Goal: Transaction & Acquisition: Purchase product/service

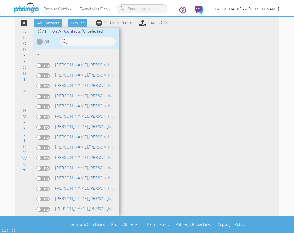
click at [244, 9] on span "[PERSON_NAME] and [PERSON_NAME]" at bounding box center [246, 9] width 68 height 5
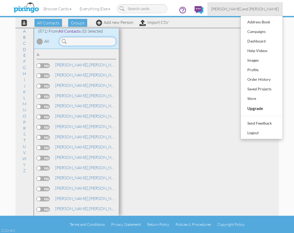
click at [100, 42] on input at bounding box center [87, 41] width 57 height 9
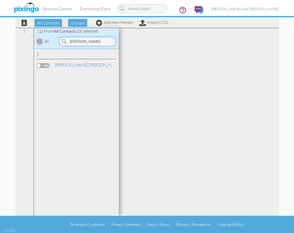
type input "[PERSON_NAME]"
click at [78, 66] on link "[PERSON_NAME]" at bounding box center [89, 65] width 68 height 6
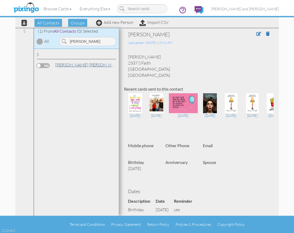
click at [72, 63] on link "[PERSON_NAME]" at bounding box center [89, 65] width 68 height 6
click at [248, 8] on span "[PERSON_NAME] and [PERSON_NAME]" at bounding box center [246, 9] width 68 height 5
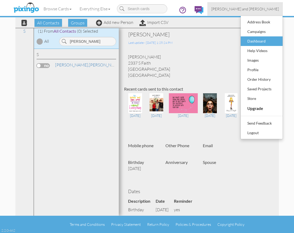
click at [257, 38] on div "Dashboard" at bounding box center [261, 41] width 31 height 8
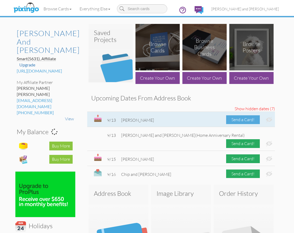
click at [239, 116] on div "Send a Card!" at bounding box center [243, 119] width 34 height 9
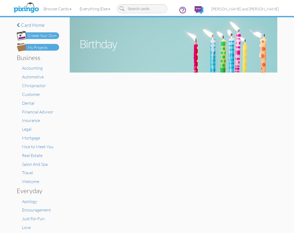
click at [43, 46] on div "My Projects" at bounding box center [38, 48] width 20 height 6
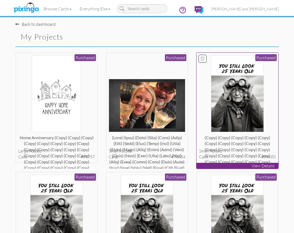
click at [257, 145] on div "(copy) (copy) (copy) (copy) (copy) (copy) (copy) (copy) (copy) (copy) (copy) (c…" at bounding box center [237, 140] width 77 height 11
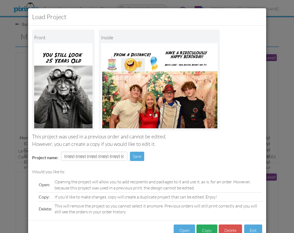
click at [206, 227] on button "Copy" at bounding box center [207, 230] width 21 height 12
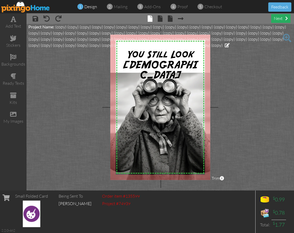
click at [287, 20] on span at bounding box center [287, 18] width 3 height 4
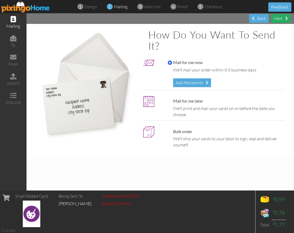
click at [284, 20] on div "Next" at bounding box center [280, 18] width 19 height 9
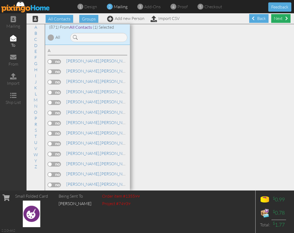
click at [280, 20] on div "Next" at bounding box center [280, 18] width 19 height 9
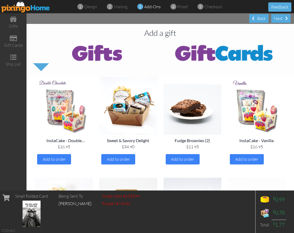
click at [280, 20] on div "Next" at bounding box center [280, 18] width 19 height 9
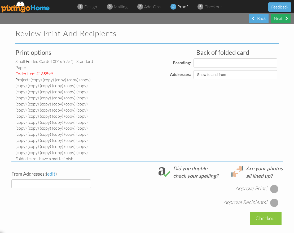
select select "object:6850"
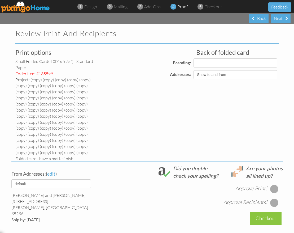
select select "object:6861"
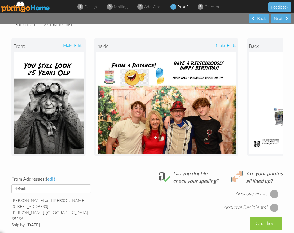
scroll to position [135, 0]
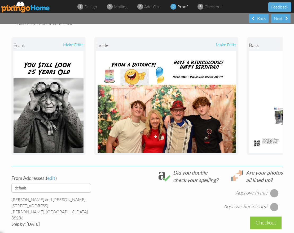
click at [275, 189] on div at bounding box center [274, 193] width 8 height 8
click at [276, 202] on div at bounding box center [274, 206] width 8 height 8
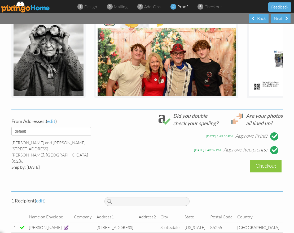
scroll to position [191, 0]
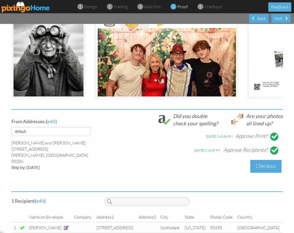
click at [267, 160] on div "Checkout" at bounding box center [266, 166] width 31 height 12
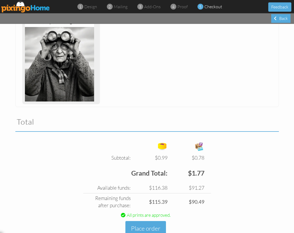
scroll to position [183, 0]
click at [150, 221] on button "Place order" at bounding box center [146, 228] width 41 height 15
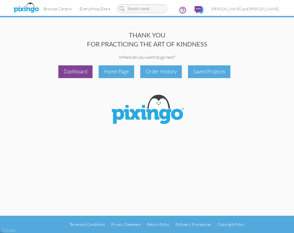
click at [79, 74] on div "Dashboard" at bounding box center [75, 71] width 34 height 12
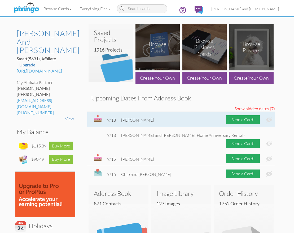
click at [270, 119] on img at bounding box center [269, 120] width 6 height 6
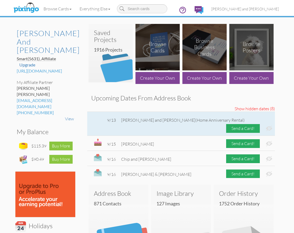
click at [269, 126] on img at bounding box center [269, 129] width 6 height 6
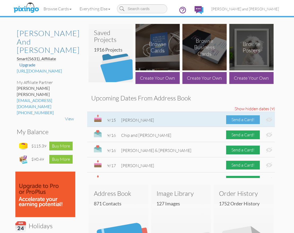
click at [245, 120] on div "Send a Card!" at bounding box center [243, 119] width 34 height 9
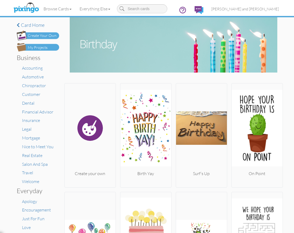
click at [36, 50] on img at bounding box center [38, 47] width 42 height 8
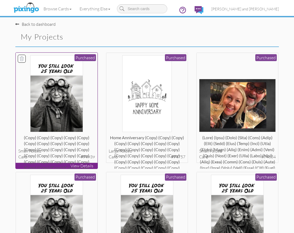
click at [77, 73] on img at bounding box center [56, 93] width 53 height 77
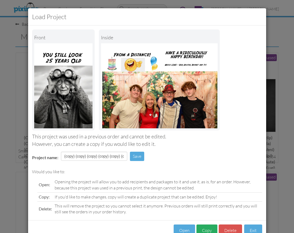
click at [207, 227] on button "Copy" at bounding box center [207, 230] width 21 height 12
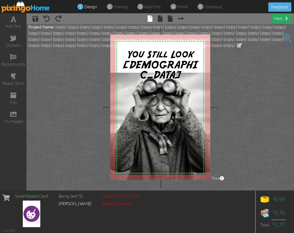
click at [278, 18] on div "next" at bounding box center [280, 18] width 19 height 9
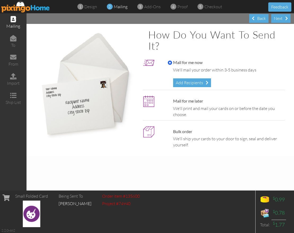
drag, startPoint x: 278, startPoint y: 18, endPoint x: 279, endPoint y: 34, distance: 16.5
click at [279, 34] on div "Next Back How do you want to send it? Mail for me now We'll mail your order wit…" at bounding box center [161, 101] width 268 height 177
click at [232, 65] on div "Mail for me now We'll mail your order within 3-5 business days Add Recipients" at bounding box center [225, 73] width 122 height 28
click at [281, 19] on div "Next" at bounding box center [280, 18] width 19 height 9
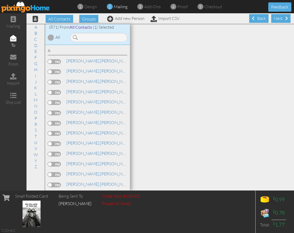
click at [281, 19] on div "Next" at bounding box center [280, 18] width 19 height 9
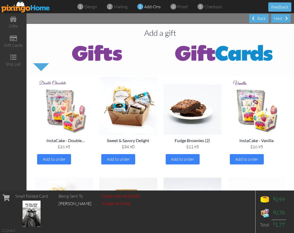
click at [281, 19] on div "Next" at bounding box center [280, 18] width 19 height 9
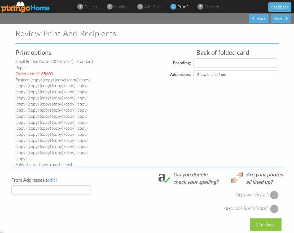
select select "object:10505"
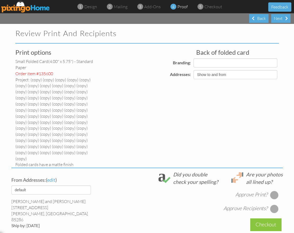
select select "object:10516"
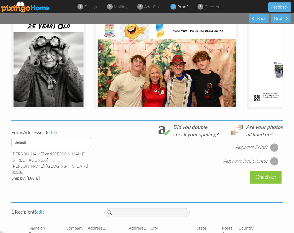
scroll to position [187, 0]
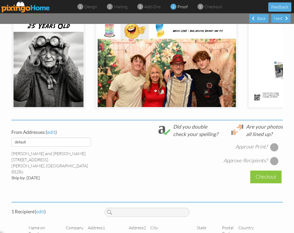
drag, startPoint x: 271, startPoint y: 131, endPoint x: 274, endPoint y: 136, distance: 6.0
click at [271, 143] on div at bounding box center [274, 147] width 8 height 8
click at [275, 157] on div at bounding box center [274, 161] width 8 height 8
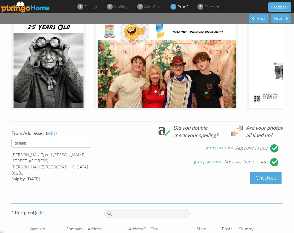
click at [267, 171] on div "Checkout" at bounding box center [266, 177] width 31 height 12
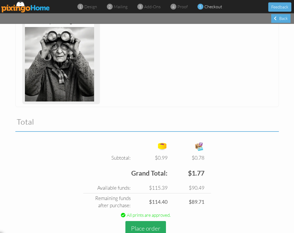
scroll to position [183, 0]
click at [151, 221] on button "Place order" at bounding box center [146, 228] width 41 height 15
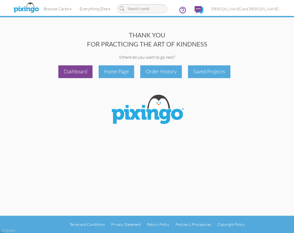
click at [73, 74] on div "Dashboard" at bounding box center [75, 71] width 34 height 12
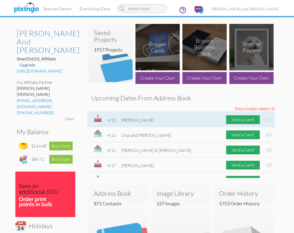
click at [270, 118] on img at bounding box center [269, 120] width 6 height 6
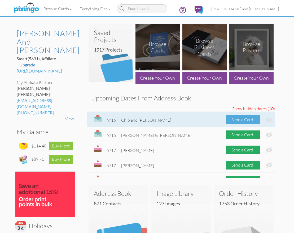
click at [247, 120] on div "Send a Card!" at bounding box center [243, 119] width 34 height 9
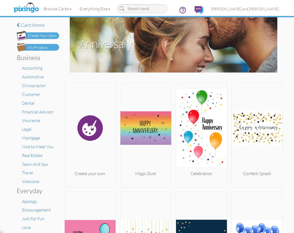
click at [31, 48] on div "My Projects" at bounding box center [38, 48] width 20 height 6
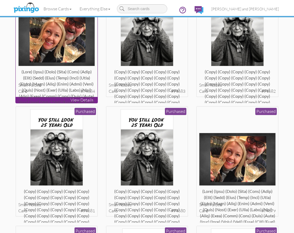
scroll to position [193, 0]
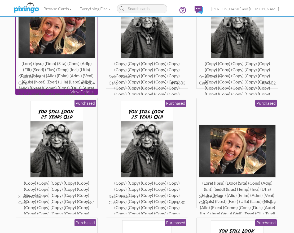
click at [52, 40] on img at bounding box center [56, 31] width 77 height 53
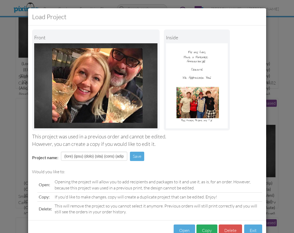
click at [202, 226] on button "Copy" at bounding box center [207, 230] width 21 height 12
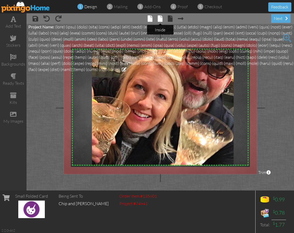
click at [159, 20] on span at bounding box center [160, 18] width 5 height 6
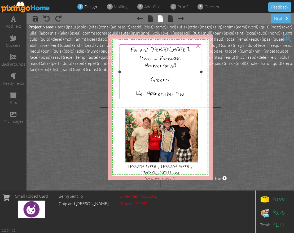
click at [193, 89] on div "We Appreciate You!" at bounding box center [160, 93] width 79 height 8
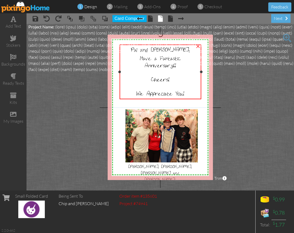
click at [193, 89] on div "We Appreciate You!" at bounding box center [160, 93] width 79 height 8
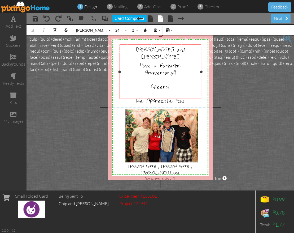
click at [152, 83] on span "Cheers!" at bounding box center [160, 86] width 18 height 7
click at [282, 22] on div "next" at bounding box center [280, 18] width 19 height 9
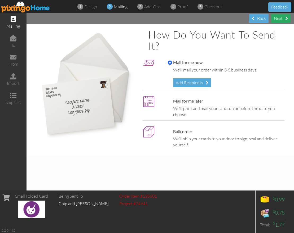
click at [282, 22] on div "Next" at bounding box center [280, 18] width 19 height 9
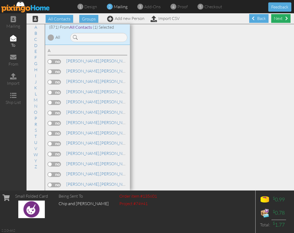
click at [281, 20] on div "Next" at bounding box center [280, 18] width 19 height 9
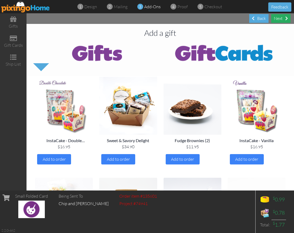
click at [281, 20] on div "Next" at bounding box center [280, 18] width 19 height 9
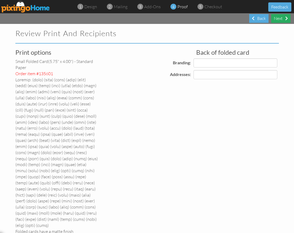
select select "object:14166"
select select "object:14171"
select select "object:14169"
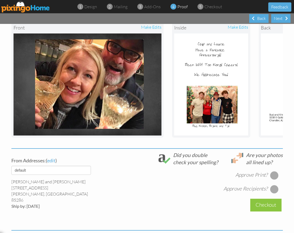
scroll to position [226, 0]
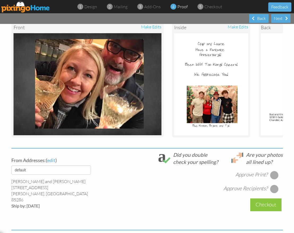
click at [274, 171] on div at bounding box center [274, 175] width 8 height 8
click at [275, 184] on div at bounding box center [274, 188] width 8 height 8
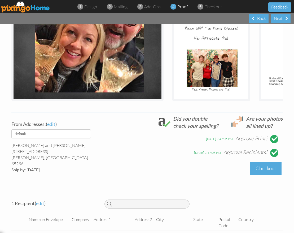
scroll to position [261, 0]
click at [268, 162] on div "Checkout" at bounding box center [266, 168] width 31 height 12
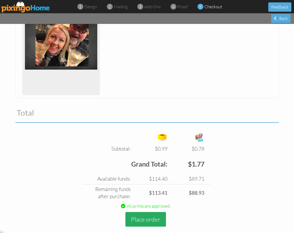
scroll to position [259, 0]
click at [137, 216] on button "Place order" at bounding box center [146, 219] width 41 height 15
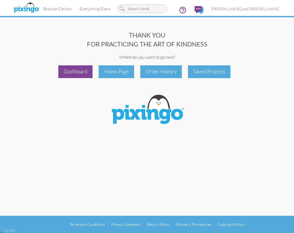
click at [73, 72] on div "Dashboard" at bounding box center [75, 71] width 34 height 12
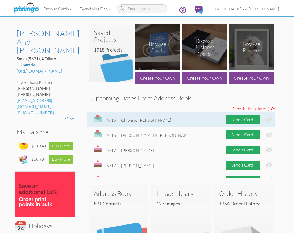
click at [269, 119] on img at bounding box center [269, 120] width 6 height 6
click at [243, 120] on div "Send a Card!" at bounding box center [243, 119] width 34 height 9
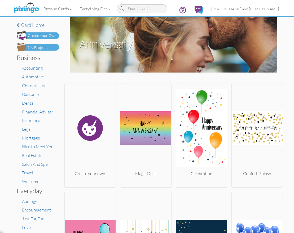
click at [41, 46] on div "My Projects" at bounding box center [38, 48] width 20 height 6
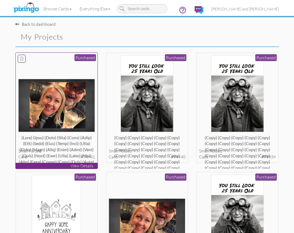
click at [31, 98] on img at bounding box center [56, 105] width 77 height 53
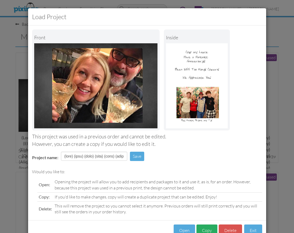
click at [203, 227] on button "Copy" at bounding box center [207, 230] width 21 height 12
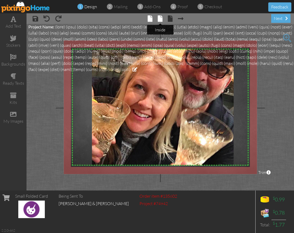
click at [162, 18] on span at bounding box center [160, 18] width 5 height 6
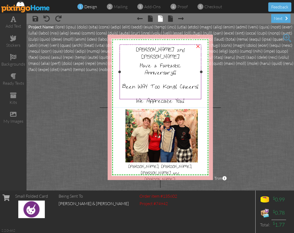
click at [177, 97] on span "We Appreciate You!" at bounding box center [161, 100] width 48 height 7
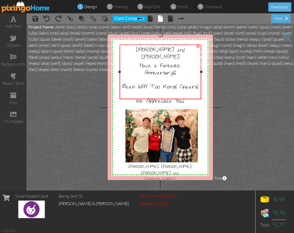
click at [177, 97] on span "We Appreciate You!" at bounding box center [161, 100] width 48 height 7
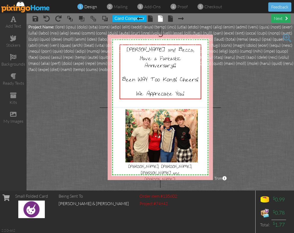
click at [279, 20] on div "next" at bounding box center [280, 18] width 19 height 9
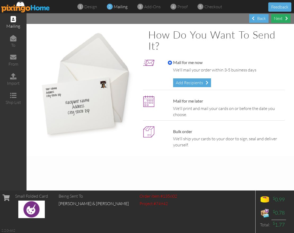
click at [278, 19] on div "Next" at bounding box center [280, 18] width 19 height 9
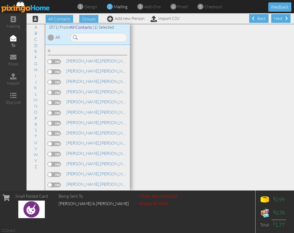
click at [280, 19] on div "Next" at bounding box center [280, 18] width 19 height 9
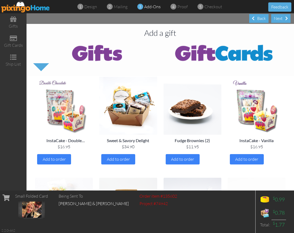
click at [280, 19] on div "Next" at bounding box center [280, 18] width 19 height 9
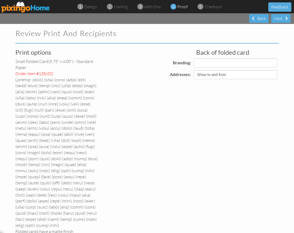
select select "object:17853"
select select "object:17855"
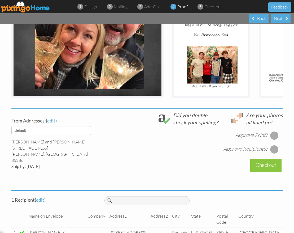
scroll to position [267, 0]
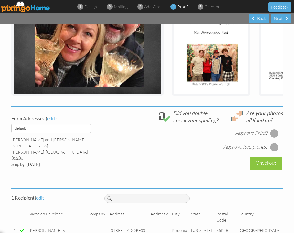
click at [277, 129] on div at bounding box center [274, 133] width 8 height 8
click at [275, 143] on div at bounding box center [274, 147] width 8 height 8
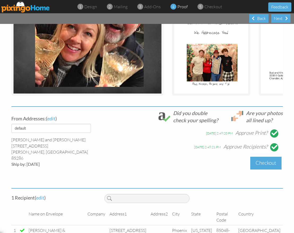
click at [268, 157] on div "Checkout" at bounding box center [266, 163] width 31 height 12
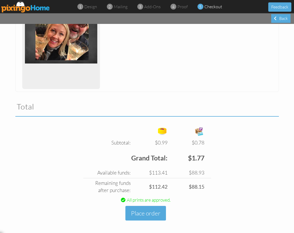
scroll to position [265, 0]
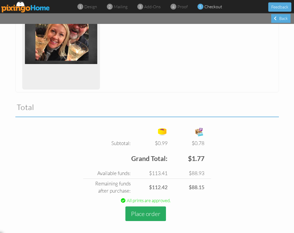
click at [149, 211] on button "Place order" at bounding box center [146, 213] width 41 height 15
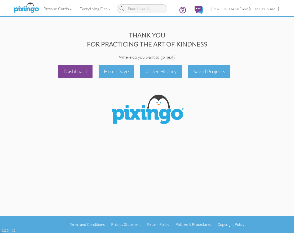
click at [73, 77] on div "Dashboard" at bounding box center [75, 71] width 34 height 12
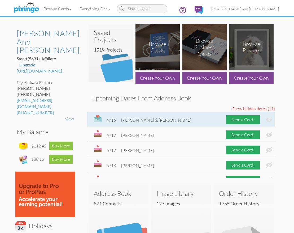
click at [269, 118] on img at bounding box center [269, 120] width 6 height 6
click at [242, 119] on div "Send a Card!" at bounding box center [243, 119] width 34 height 9
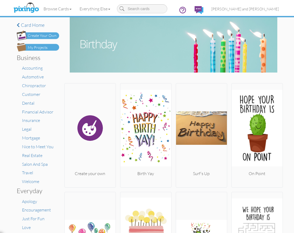
click at [49, 49] on img at bounding box center [38, 47] width 42 height 8
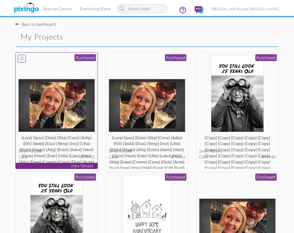
click at [74, 102] on img at bounding box center [56, 105] width 77 height 53
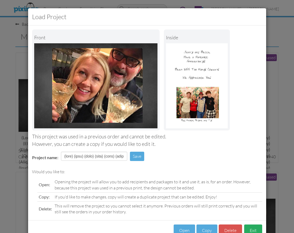
click at [249, 229] on button "Exit" at bounding box center [253, 230] width 18 height 12
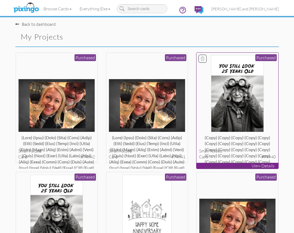
click at [241, 89] on img at bounding box center [237, 93] width 53 height 77
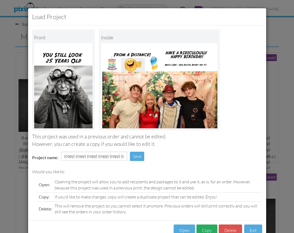
click at [212, 227] on button "Copy" at bounding box center [207, 230] width 21 height 12
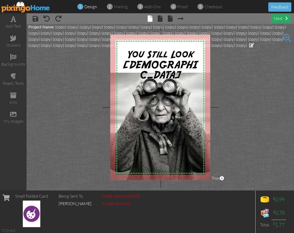
click at [279, 18] on div "next" at bounding box center [280, 18] width 19 height 9
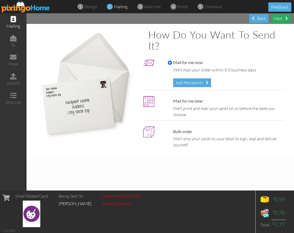
click at [279, 18] on div "Next" at bounding box center [280, 18] width 19 height 9
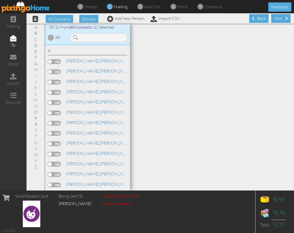
click at [279, 18] on div "Next" at bounding box center [280, 18] width 19 height 9
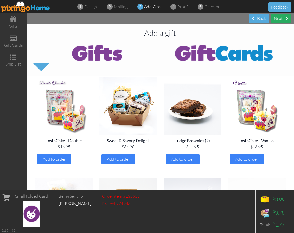
click at [279, 19] on div "Next" at bounding box center [280, 18] width 19 height 9
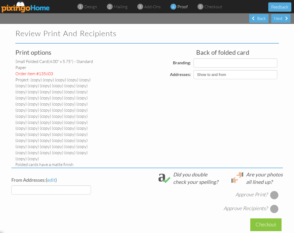
select select "object:21523"
select select "object:21522"
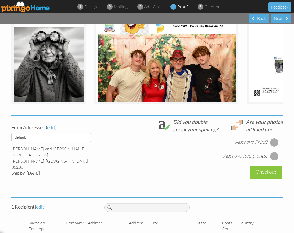
scroll to position [191, 0]
click at [272, 138] on div at bounding box center [274, 142] width 8 height 8
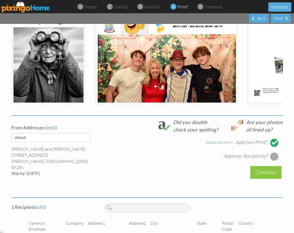
click at [273, 152] on div at bounding box center [274, 156] width 8 height 8
click at [261, 166] on div "Checkout" at bounding box center [266, 172] width 31 height 12
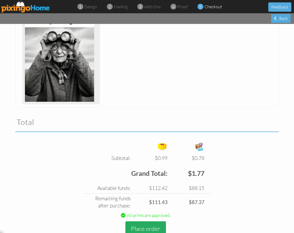
click at [150, 221] on button "Place order" at bounding box center [146, 228] width 41 height 15
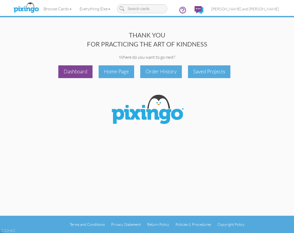
click at [76, 75] on div "Dashboard" at bounding box center [75, 71] width 34 height 12
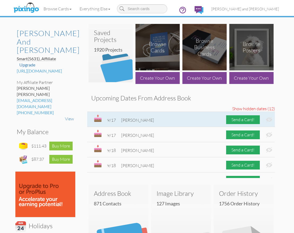
click at [269, 118] on img at bounding box center [269, 120] width 6 height 6
click at [243, 119] on div "Send a Card!" at bounding box center [243, 119] width 34 height 9
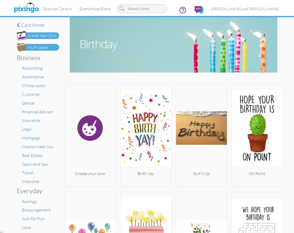
click at [44, 46] on div "My Projects" at bounding box center [38, 48] width 20 height 6
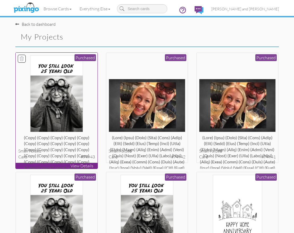
click at [78, 98] on img at bounding box center [56, 93] width 53 height 77
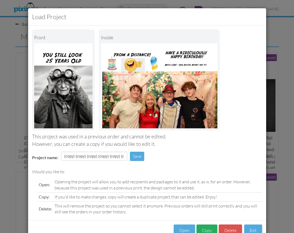
click at [203, 229] on button "Copy" at bounding box center [207, 230] width 21 height 12
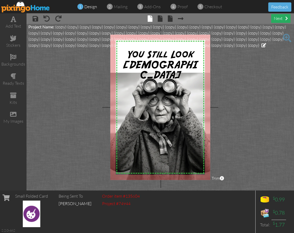
click at [277, 17] on div "next" at bounding box center [280, 18] width 19 height 9
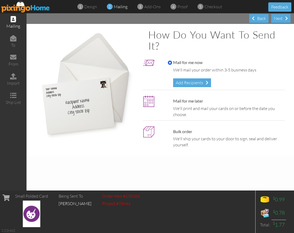
click at [172, 99] on label "Mail for me later" at bounding box center [185, 101] width 35 height 6
click at [172, 99] on input "Mail for me later" at bounding box center [170, 101] width 4 height 4
radio input "true"
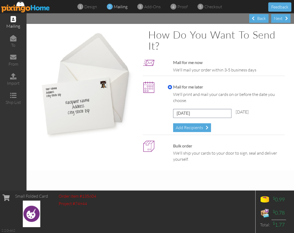
drag, startPoint x: 193, startPoint y: 126, endPoint x: 138, endPoint y: 123, distance: 55.0
click at [138, 123] on div "How do you want to send it? Mail for me now We'll mail your order within 3-5 bu…" at bounding box center [160, 97] width 257 height 136
click at [150, 110] on div "Mail for me later We'll print and mail your cards on or before the date you cho…" at bounding box center [214, 107] width 142 height 53
click at [172, 63] on label "Mail for me now" at bounding box center [185, 62] width 35 height 6
click at [172, 63] on input "Mail for me now" at bounding box center [170, 63] width 4 height 4
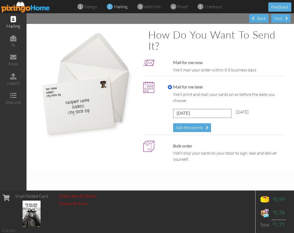
radio input "true"
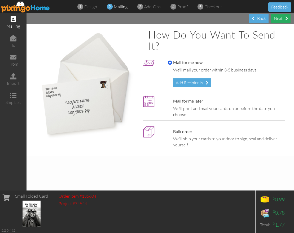
click at [282, 18] on div "Next" at bounding box center [280, 18] width 19 height 9
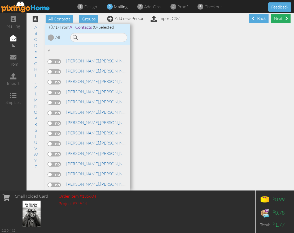
click at [282, 18] on div "Next" at bounding box center [280, 18] width 19 height 9
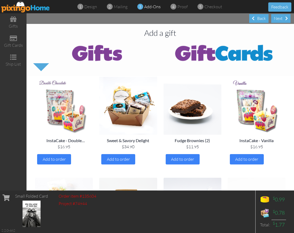
click at [282, 18] on div "Next" at bounding box center [280, 18] width 19 height 9
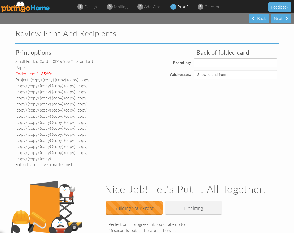
select select "object:25274"
select select "object:25272"
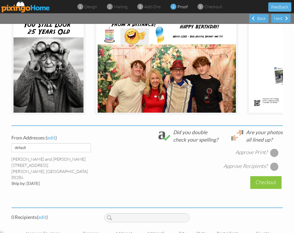
scroll to position [181, 0]
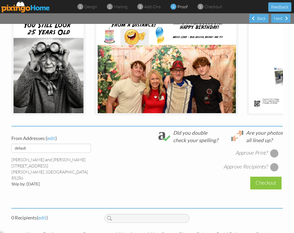
click at [275, 149] on div at bounding box center [274, 153] width 8 height 8
click at [278, 163] on div at bounding box center [274, 167] width 8 height 8
click at [45, 214] on span "edit" at bounding box center [42, 217] width 8 height 6
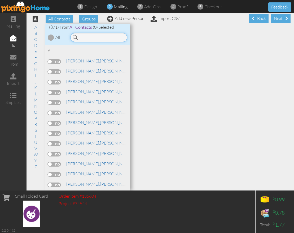
click at [96, 41] on input at bounding box center [98, 37] width 57 height 9
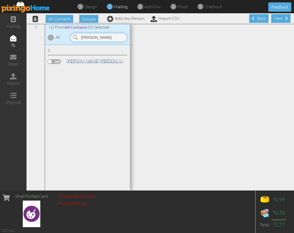
type input "[PERSON_NAME]"
click at [83, 59] on link "[PERSON_NAME]" at bounding box center [100, 61] width 68 height 6
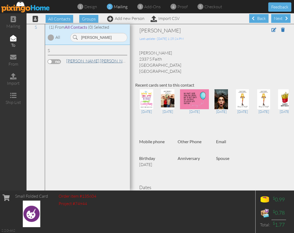
drag, startPoint x: 61, startPoint y: 62, endPoint x: 70, endPoint y: 61, distance: 9.6
click at [62, 62] on div at bounding box center [56, 61] width 16 height 5
click at [57, 61] on label at bounding box center [54, 61] width 13 height 5
click at [0, 0] on input "checkbox" at bounding box center [0, 0] width 0 height 0
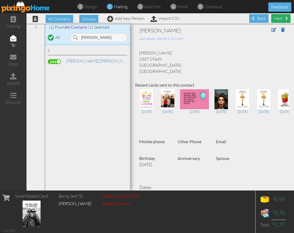
click at [281, 20] on div "Next" at bounding box center [280, 18] width 19 height 9
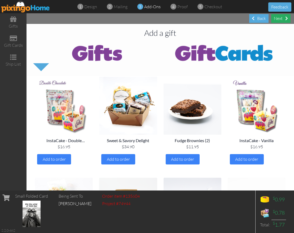
click at [281, 20] on div "Next" at bounding box center [280, 18] width 19 height 9
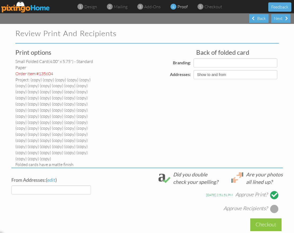
select select "object:27393"
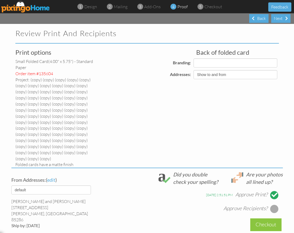
select select "object:27394"
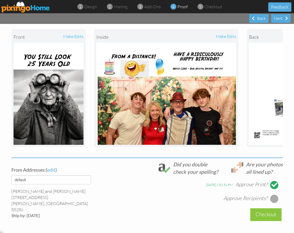
scroll to position [143, 0]
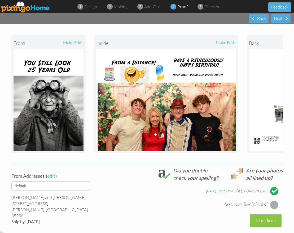
click at [274, 200] on div at bounding box center [274, 204] width 8 height 8
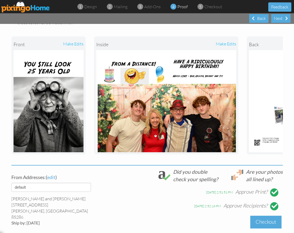
click at [268, 215] on div "Checkout" at bounding box center [266, 221] width 31 height 12
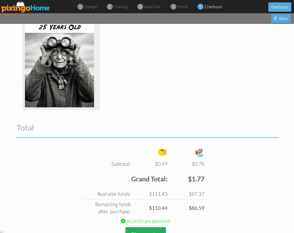
scroll to position [183, 0]
click at [145, 227] on button "Place order" at bounding box center [146, 234] width 41 height 15
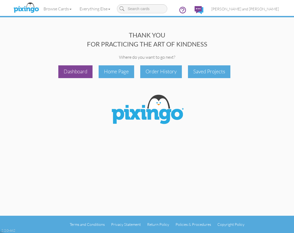
click at [85, 72] on div "Dashboard" at bounding box center [75, 71] width 34 height 12
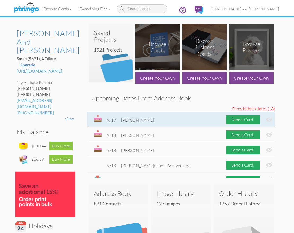
click at [269, 119] on img at bounding box center [269, 120] width 6 height 6
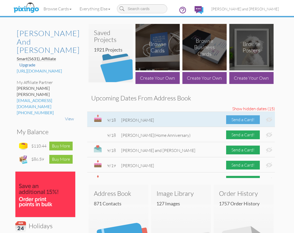
click at [248, 120] on div "Send a Card!" at bounding box center [243, 119] width 34 height 9
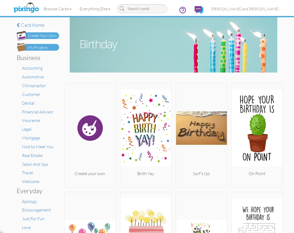
click at [46, 47] on div "My Projects" at bounding box center [38, 48] width 20 height 6
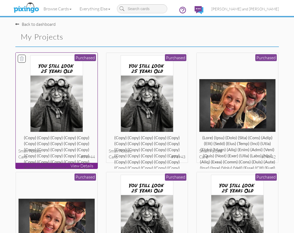
click at [77, 100] on img at bounding box center [56, 93] width 53 height 77
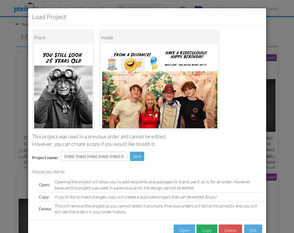
click at [204, 226] on button "Copy" at bounding box center [207, 230] width 21 height 12
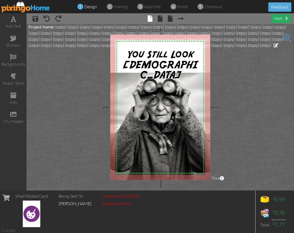
click at [279, 20] on div "next" at bounding box center [280, 18] width 19 height 9
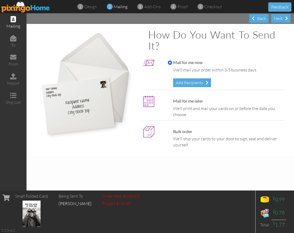
click at [183, 100] on label "Mail for me later" at bounding box center [185, 101] width 35 height 6
click at [172, 100] on input "Mail for me later" at bounding box center [170, 101] width 4 height 4
radio input "true"
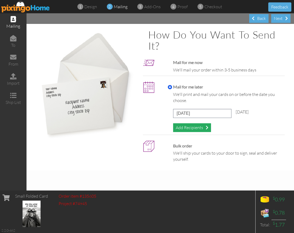
click at [195, 126] on div "Add Recipients" at bounding box center [192, 127] width 38 height 9
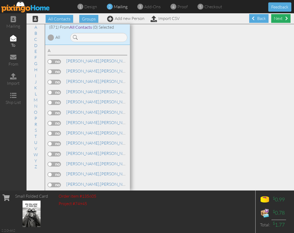
click at [279, 20] on div "Next" at bounding box center [280, 18] width 19 height 9
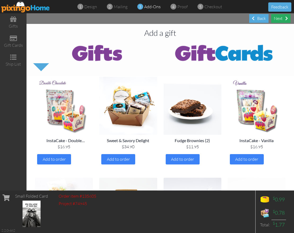
click at [279, 20] on div "Next" at bounding box center [280, 18] width 19 height 9
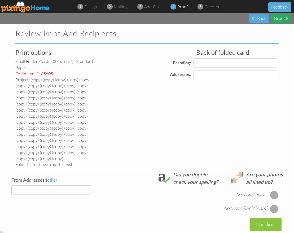
select select "object:31106"
select select "object:31118"
select select "object:31109"
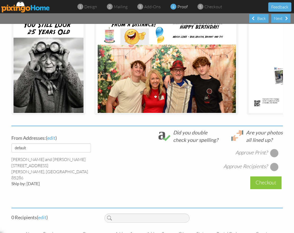
scroll to position [181, 0]
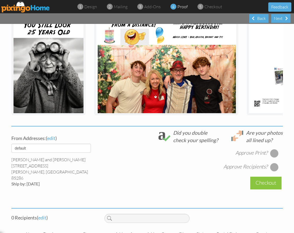
click at [271, 149] on div at bounding box center [274, 153] width 8 height 8
click at [276, 163] on div at bounding box center [274, 167] width 8 height 8
click at [45, 214] on span "edit" at bounding box center [42, 217] width 8 height 6
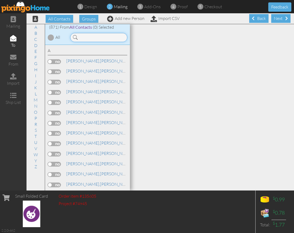
click at [117, 41] on input at bounding box center [98, 37] width 57 height 9
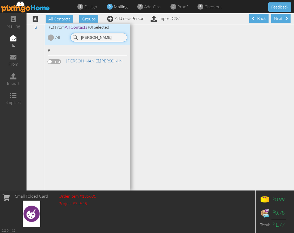
type input "[PERSON_NAME]"
click at [60, 60] on label at bounding box center [54, 61] width 13 height 5
click at [0, 0] on input "checkbox" at bounding box center [0, 0] width 0 height 0
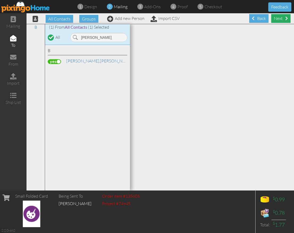
click at [280, 21] on div "Next" at bounding box center [280, 18] width 19 height 9
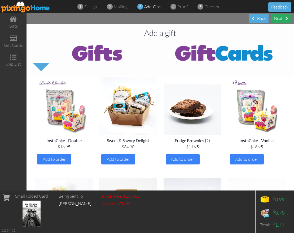
click at [277, 21] on div "Next" at bounding box center [280, 18] width 19 height 9
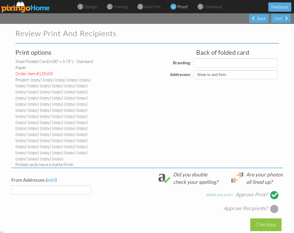
select select "object:33186"
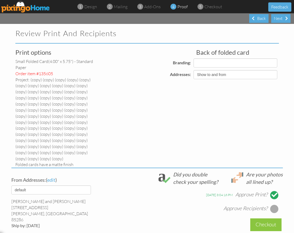
select select "object:33197"
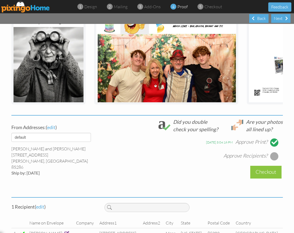
scroll to position [191, 0]
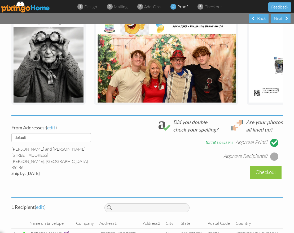
click at [274, 152] on div at bounding box center [274, 156] width 8 height 8
click at [264, 166] on div "Checkout" at bounding box center [266, 172] width 31 height 12
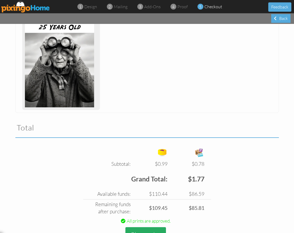
scroll to position [183, 0]
click at [143, 227] on button "Place order" at bounding box center [146, 234] width 41 height 15
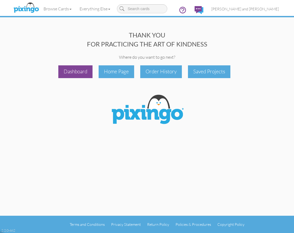
click at [76, 74] on div "Dashboard" at bounding box center [75, 71] width 34 height 12
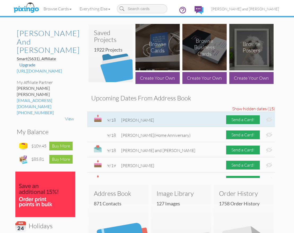
click at [269, 119] on img at bounding box center [269, 120] width 6 height 6
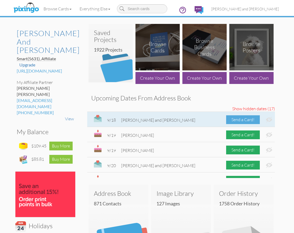
click at [244, 121] on div "Send a Card!" at bounding box center [243, 119] width 34 height 9
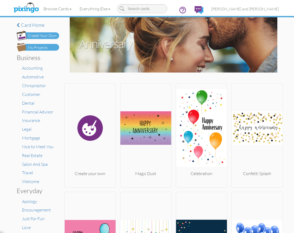
click at [48, 50] on img at bounding box center [38, 47] width 42 height 8
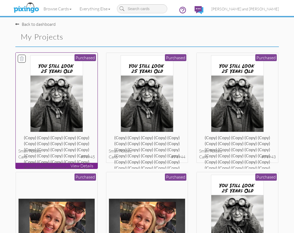
click at [66, 83] on img at bounding box center [56, 93] width 53 height 77
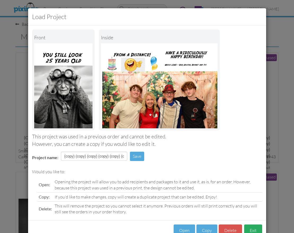
click at [254, 225] on button "Exit" at bounding box center [253, 230] width 18 height 12
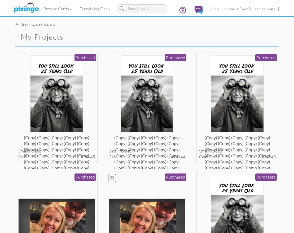
click at [176, 210] on img at bounding box center [147, 224] width 77 height 53
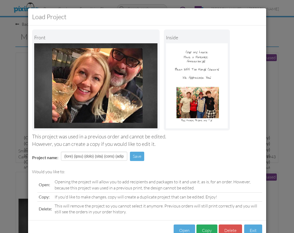
click at [208, 228] on button "Copy" at bounding box center [207, 230] width 21 height 12
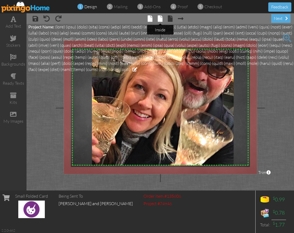
click at [159, 18] on span at bounding box center [160, 18] width 5 height 6
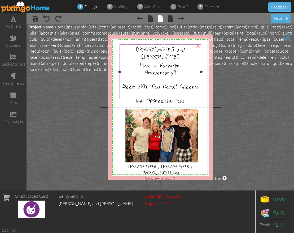
click at [136, 90] on div at bounding box center [160, 93] width 79 height 7
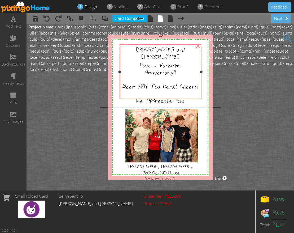
click at [136, 90] on div at bounding box center [160, 93] width 79 height 7
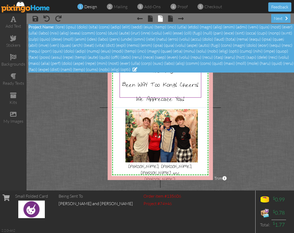
click at [196, 69] on span at bounding box center [160, 48] width 265 height 48
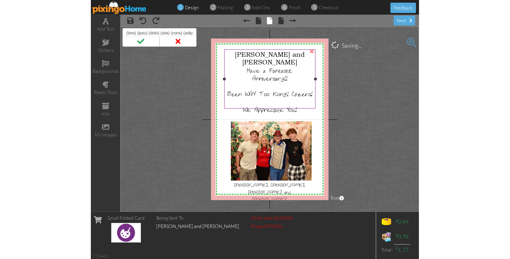
scroll to position [0, 1906]
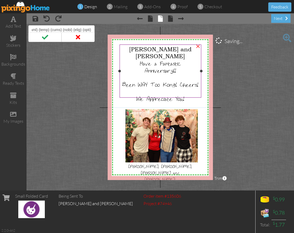
click at [185, 51] on span "[PERSON_NAME] and [PERSON_NAME]" at bounding box center [160, 53] width 63 height 14
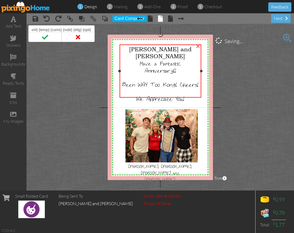
click at [185, 51] on span "[PERSON_NAME] and [PERSON_NAME]" at bounding box center [160, 53] width 63 height 14
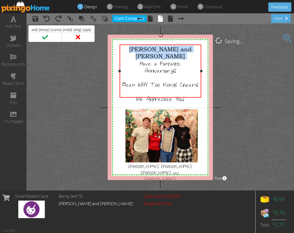
click at [185, 51] on span "[PERSON_NAME] and [PERSON_NAME]" at bounding box center [160, 53] width 63 height 14
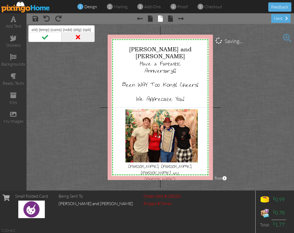
click at [83, 37] on span at bounding box center [78, 37] width 33 height 10
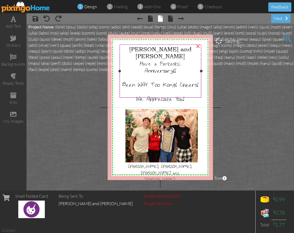
click at [196, 74] on div at bounding box center [160, 77] width 79 height 7
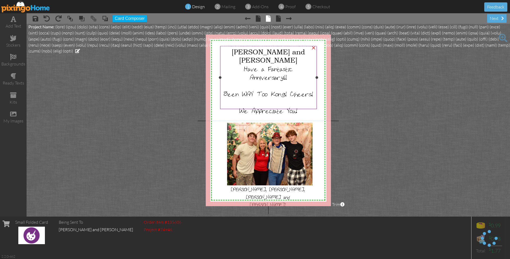
click at [286, 64] on span "Have a Fantastic" at bounding box center [268, 68] width 49 height 8
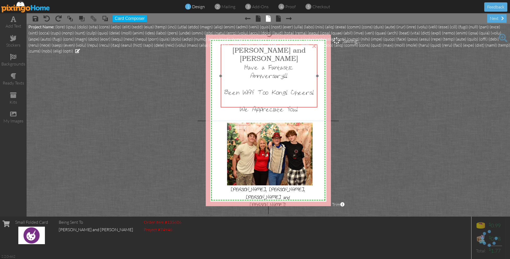
click at [286, 62] on span "Have a Fantastic" at bounding box center [268, 66] width 49 height 8
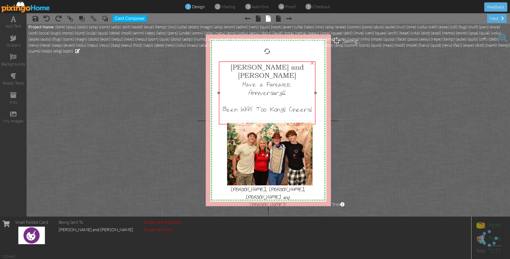
drag, startPoint x: 286, startPoint y: 55, endPoint x: 286, endPoint y: 70, distance: 15.1
click at [284, 79] on span "Have a Fantastic" at bounding box center [267, 83] width 49 height 8
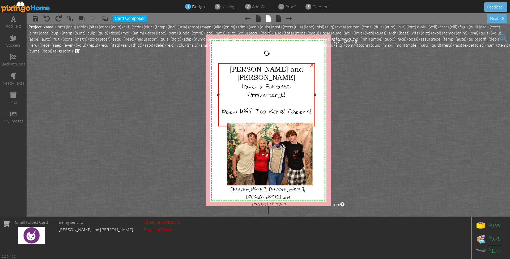
click at [286, 68] on span "[PERSON_NAME] and [PERSON_NAME]" at bounding box center [266, 73] width 73 height 16
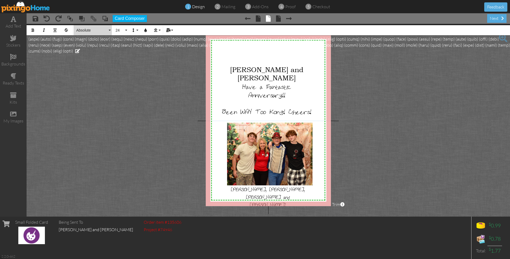
click at [100, 29] on span "Absolute" at bounding box center [92, 30] width 32 height 5
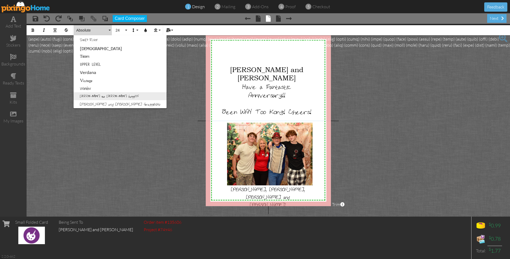
scroll to position [349, 0]
click at [112, 101] on link "[PERSON_NAME] and [PERSON_NAME] Gragg226" at bounding box center [120, 104] width 93 height 8
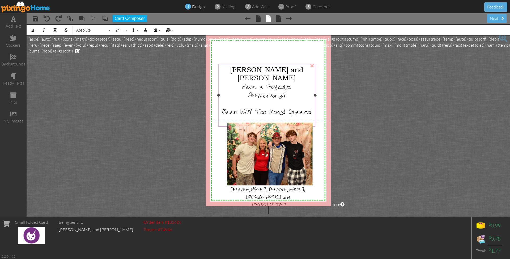
click at [247, 71] on span "[PERSON_NAME] and [PERSON_NAME]" at bounding box center [266, 73] width 73 height 16
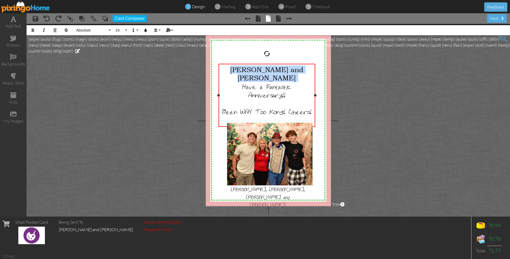
click at [247, 71] on span "[PERSON_NAME] and [PERSON_NAME]" at bounding box center [266, 73] width 73 height 16
drag, startPoint x: 85, startPoint y: 29, endPoint x: 87, endPoint y: 34, distance: 5.5
click at [85, 29] on span "Absolute" at bounding box center [92, 30] width 32 height 5
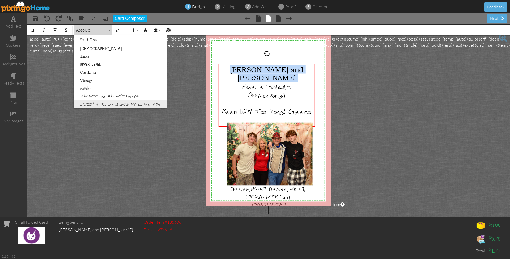
scroll to position [0, 0]
click at [108, 104] on link "[PERSON_NAME] and [PERSON_NAME] Gragg226" at bounding box center [120, 104] width 93 height 8
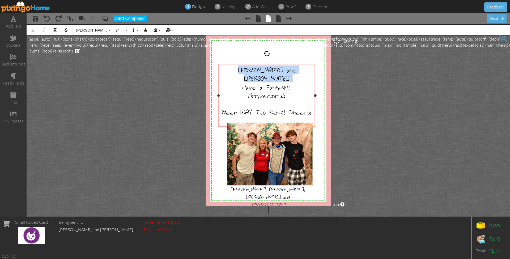
click at [294, 73] on div "[PERSON_NAME] and [PERSON_NAME]" at bounding box center [267, 73] width 94 height 17
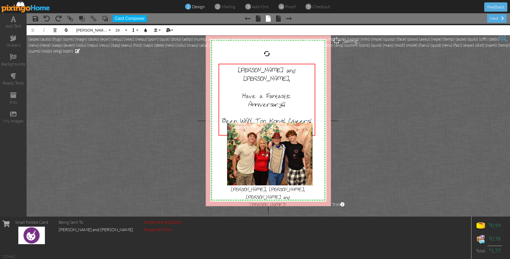
drag, startPoint x: 285, startPoint y: 52, endPoint x: 285, endPoint y: 73, distance: 21.2
click at [286, 52] on div "Project Name:" at bounding box center [268, 39] width 481 height 30
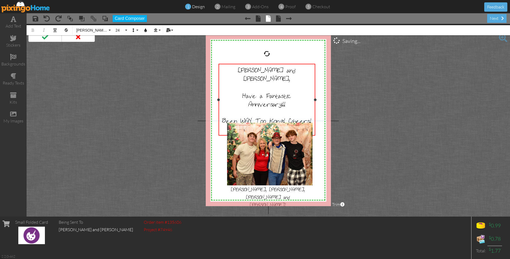
scroll to position [0, 1906]
drag, startPoint x: 287, startPoint y: 77, endPoint x: 286, endPoint y: 62, distance: 15.8
click at [286, 62] on div "X X X X X X X X X X X X X X X X X X X X X X X X X X X X X X X X X X X X X X X X…" at bounding box center [268, 120] width 125 height 172
drag, startPoint x: 309, startPoint y: 55, endPoint x: 311, endPoint y: 69, distance: 14.5
click at [294, 55] on div "X X X X X X X X X X X X X X X X X X X X X X X X X X X X X X X X X X X X X X X X…" at bounding box center [268, 120] width 125 height 172
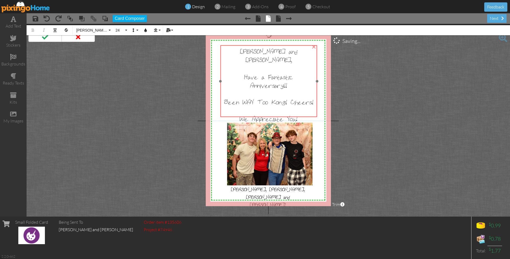
drag, startPoint x: 311, startPoint y: 79, endPoint x: 313, endPoint y: 61, distance: 18.7
click at [294, 64] on div at bounding box center [269, 68] width 94 height 8
click at [294, 18] on div "next" at bounding box center [496, 18] width 19 height 9
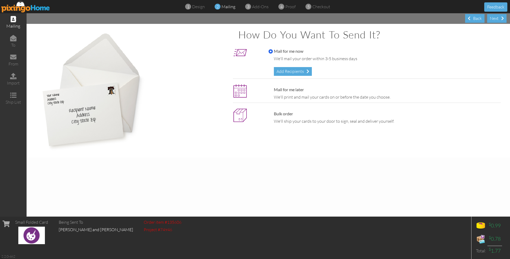
click at [275, 93] on div "Mail for me later We'll print and mail your cards on or before the date you cho…" at bounding box center [382, 94] width 237 height 14
click at [270, 89] on input "Mail for me later" at bounding box center [270, 90] width 4 height 4
radio input "true"
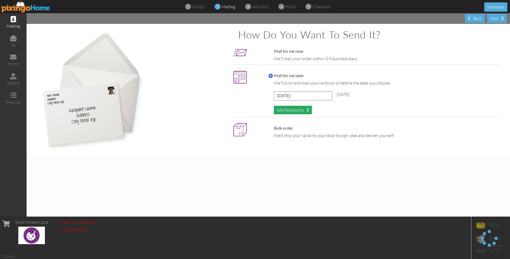
click at [294, 108] on div "Add Recipients" at bounding box center [293, 110] width 38 height 9
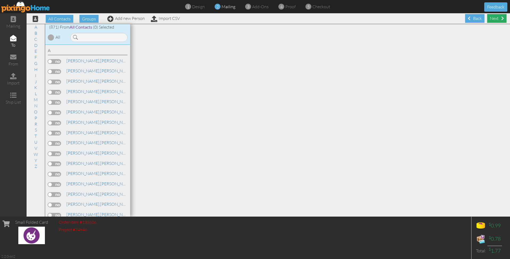
click at [294, 19] on div "Next" at bounding box center [496, 18] width 19 height 9
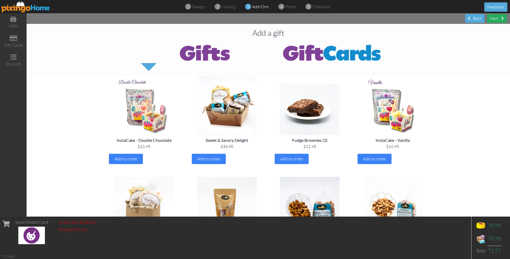
click at [294, 19] on div "Next" at bounding box center [496, 18] width 19 height 9
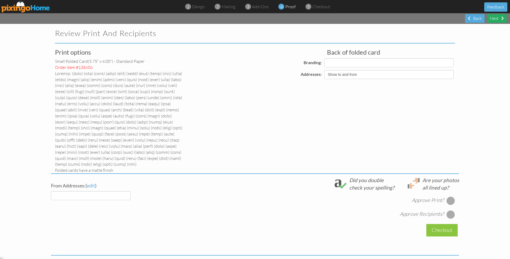
select select "object:36961"
select select "object:36971"
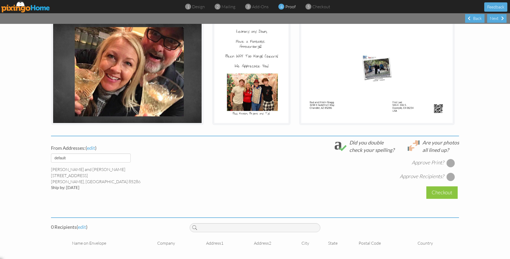
scroll to position [178, 0]
click at [294, 165] on div at bounding box center [450, 163] width 8 height 8
click at [294, 177] on div at bounding box center [450, 177] width 8 height 8
click at [85, 228] on span "edit" at bounding box center [82, 227] width 8 height 6
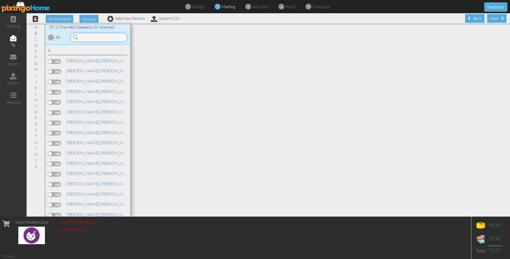
click at [109, 38] on input at bounding box center [98, 37] width 57 height 9
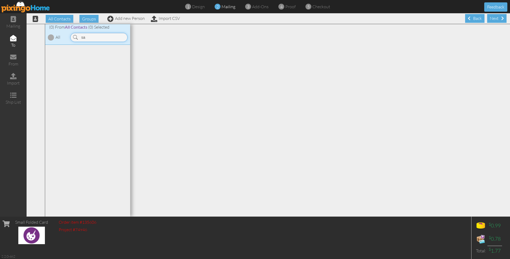
type input "s"
type input "[PERSON_NAME]"
click at [294, 20] on div "Next" at bounding box center [496, 18] width 19 height 9
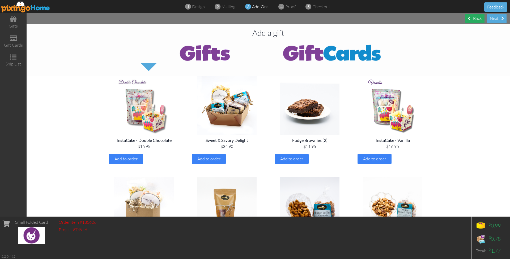
click at [294, 18] on span at bounding box center [468, 18] width 3 height 4
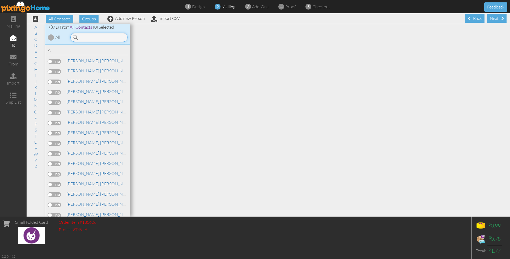
click at [95, 36] on input at bounding box center [98, 37] width 57 height 9
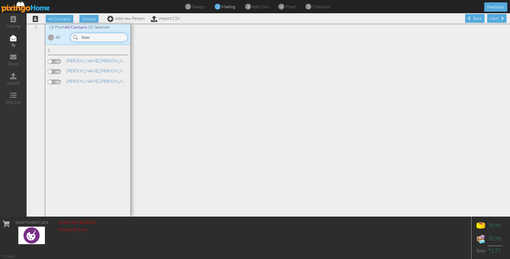
type input "Saav"
click at [57, 81] on label at bounding box center [54, 82] width 13 height 5
click at [0, 0] on input "checkbox" at bounding box center [0, 0] width 0 height 0
click at [294, 18] on div "Next" at bounding box center [496, 18] width 19 height 9
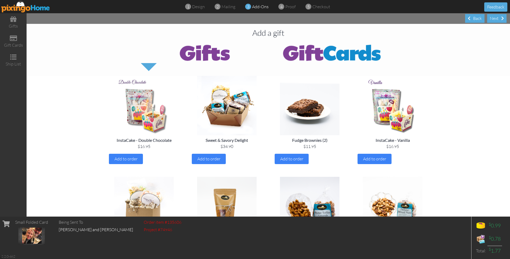
click at [294, 18] on div "Next" at bounding box center [496, 18] width 19 height 9
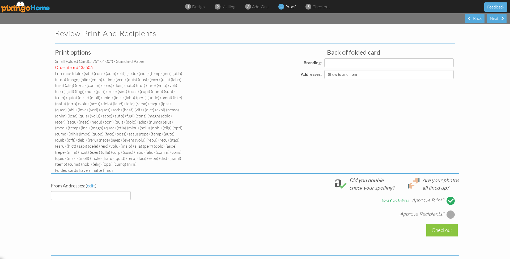
select select "object:42900"
select select "object:42911"
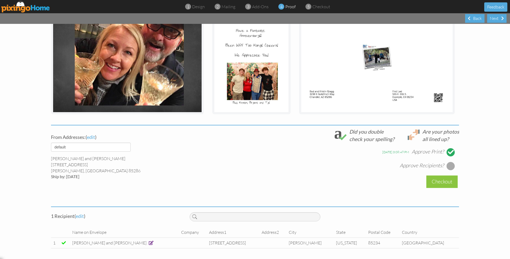
scroll to position [188, 0]
click at [294, 167] on div at bounding box center [450, 166] width 8 height 8
click at [294, 181] on div "Checkout" at bounding box center [441, 182] width 31 height 12
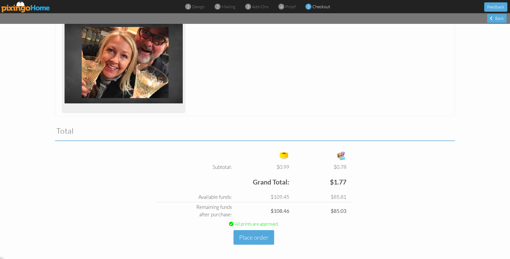
scroll to position [180, 0]
click at [250, 232] on button "Place order" at bounding box center [253, 238] width 41 height 15
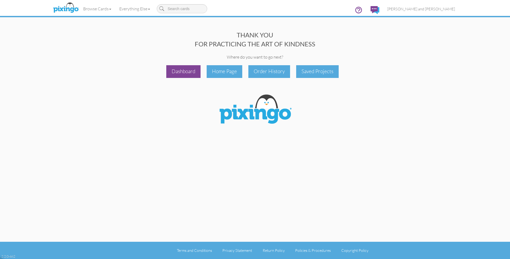
click at [191, 70] on div "Dashboard" at bounding box center [183, 71] width 34 height 12
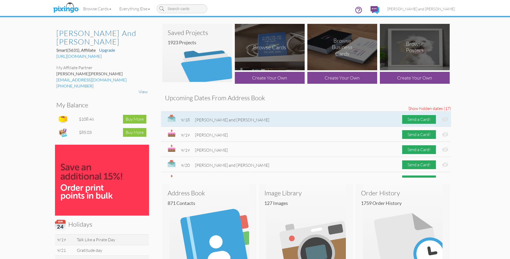
click at [294, 119] on img at bounding box center [445, 120] width 6 height 6
click at [294, 121] on div "Send a Card!" at bounding box center [419, 119] width 34 height 9
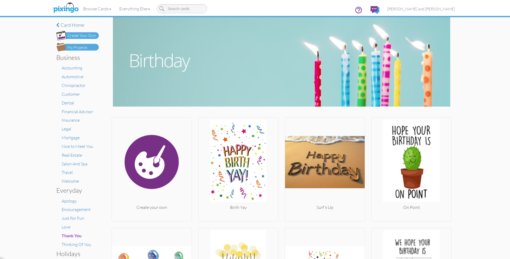
click at [83, 48] on div "My Projects" at bounding box center [77, 48] width 20 height 6
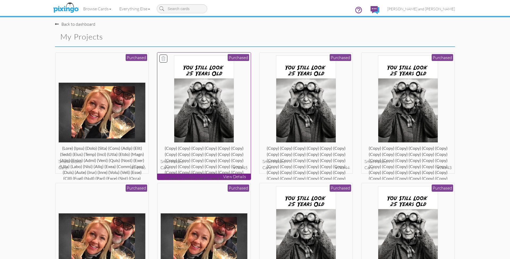
click at [208, 100] on img at bounding box center [204, 98] width 60 height 87
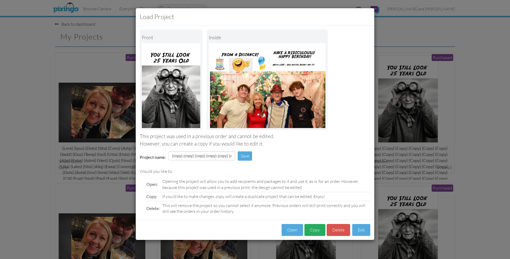
click at [294, 229] on button "Copy" at bounding box center [314, 230] width 21 height 12
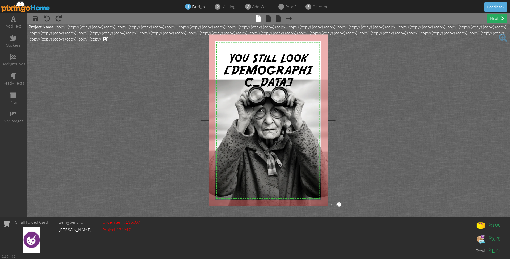
click at [294, 19] on div "next" at bounding box center [496, 18] width 19 height 9
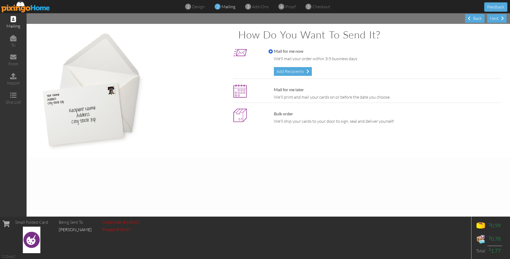
click at [291, 90] on label "Mail for me later" at bounding box center [285, 90] width 35 height 6
click at [273, 90] on input "Mail for me later" at bounding box center [270, 90] width 4 height 4
radio input "true"
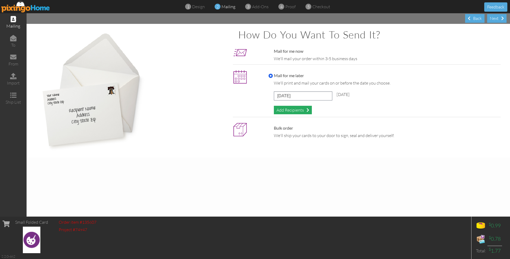
click at [294, 107] on div "Add Recipients" at bounding box center [293, 110] width 38 height 9
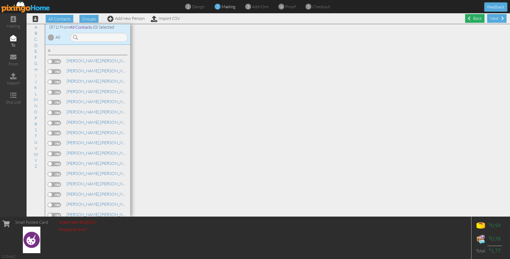
click at [294, 20] on div "Back" at bounding box center [474, 18] width 19 height 9
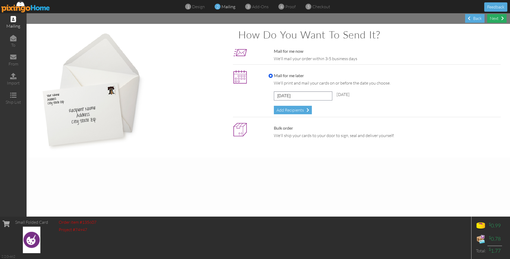
click at [294, 19] on div "Next" at bounding box center [496, 18] width 19 height 9
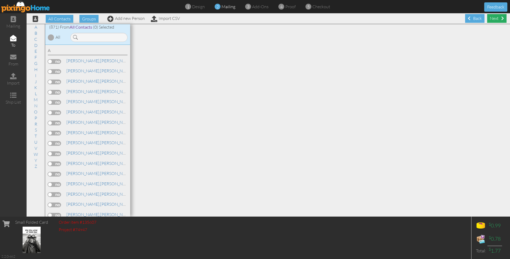
click at [294, 20] on div "Next" at bounding box center [496, 18] width 19 height 9
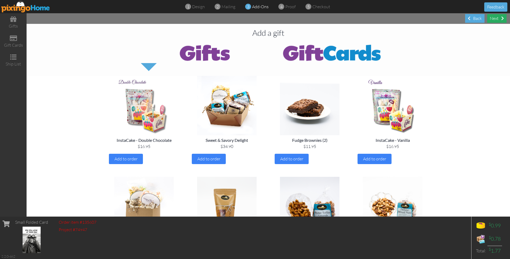
click at [294, 20] on div "Next" at bounding box center [496, 18] width 19 height 9
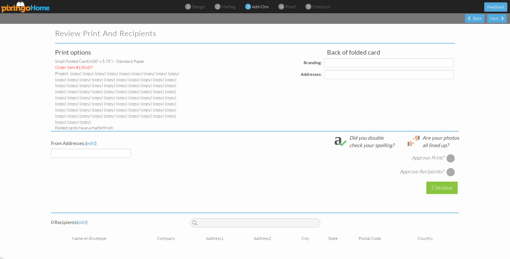
select select "object:48544"
select select "object:48547"
select select "object:48549"
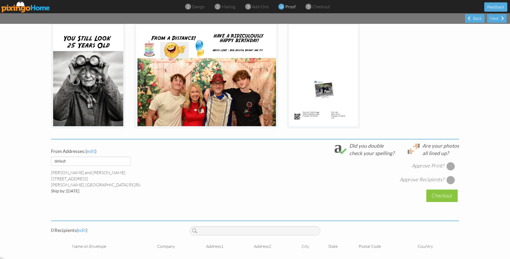
scroll to position [131, 0]
click at [294, 162] on div at bounding box center [450, 166] width 8 height 8
drag, startPoint x: 449, startPoint y: 176, endPoint x: 445, endPoint y: 174, distance: 4.6
click at [294, 176] on div at bounding box center [450, 180] width 8 height 8
click at [85, 228] on span "edit" at bounding box center [82, 231] width 8 height 6
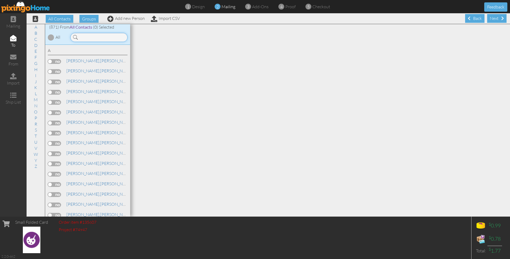
click at [101, 37] on input at bounding box center [98, 37] width 57 height 9
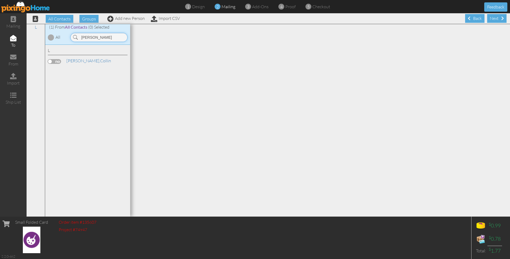
type input "[PERSON_NAME]"
drag, startPoint x: 54, startPoint y: 59, endPoint x: 63, endPoint y: 59, distance: 8.2
click at [55, 59] on label at bounding box center [54, 61] width 13 height 5
click at [0, 0] on input "checkbox" at bounding box center [0, 0] width 0 height 0
click at [72, 60] on span "[PERSON_NAME]," at bounding box center [83, 60] width 34 height 5
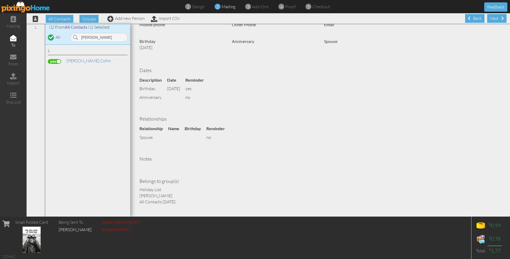
scroll to position [117, 0]
click at [294, 19] on div "Next" at bounding box center [496, 18] width 19 height 9
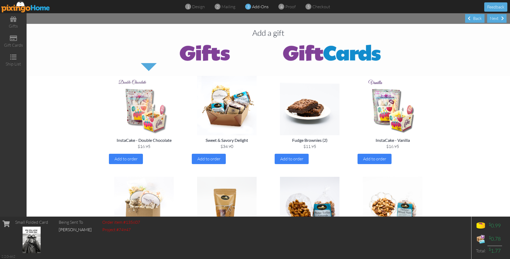
click at [294, 19] on div "Next" at bounding box center [496, 18] width 19 height 9
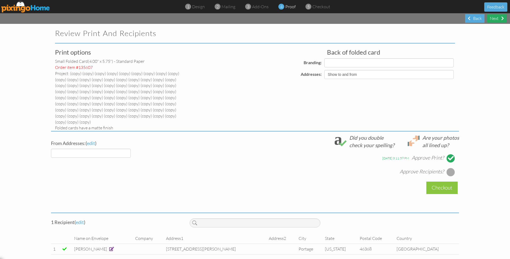
select select "object:50617"
select select "object:50628"
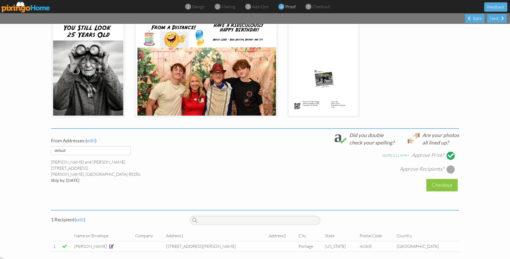
scroll to position [141, 0]
click at [294, 169] on div at bounding box center [450, 170] width 8 height 8
click at [294, 181] on div "Checkout" at bounding box center [441, 185] width 31 height 12
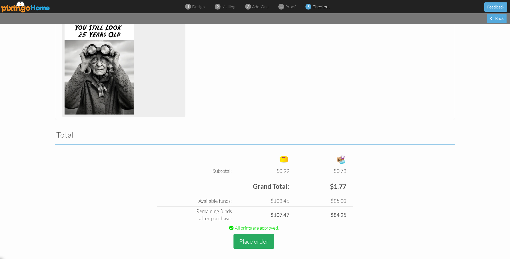
scroll to position [133, 0]
click at [252, 232] on button "Place order" at bounding box center [253, 242] width 41 height 15
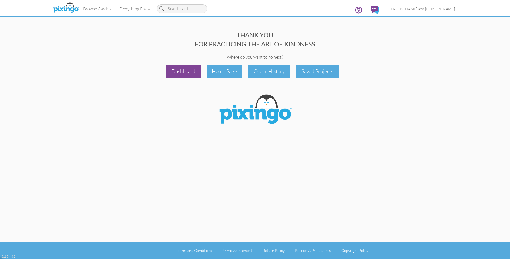
click at [183, 72] on div "Dashboard" at bounding box center [183, 71] width 34 height 12
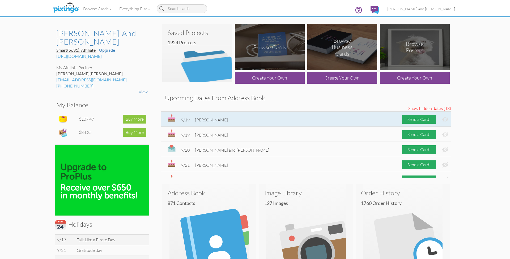
click at [294, 120] on img at bounding box center [445, 120] width 6 height 6
click at [294, 120] on div "Send a Card!" at bounding box center [419, 119] width 34 height 9
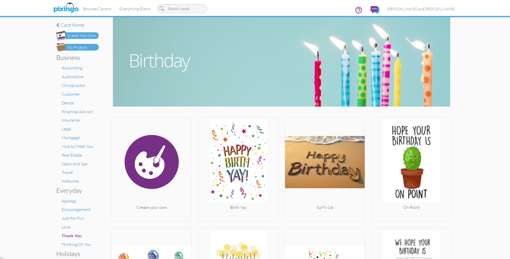
click at [92, 44] on img at bounding box center [77, 47] width 42 height 8
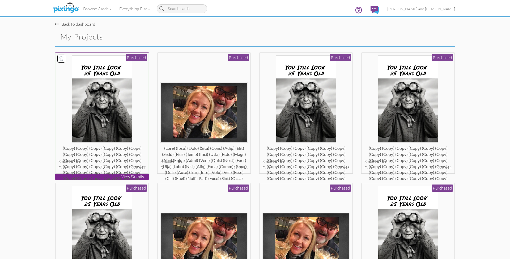
click at [139, 102] on div at bounding box center [101, 98] width 87 height 87
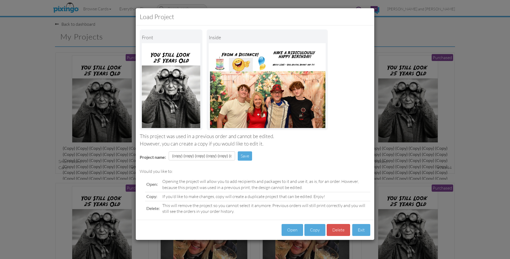
drag, startPoint x: 311, startPoint y: 226, endPoint x: 314, endPoint y: 225, distance: 3.2
click at [294, 226] on button "Copy" at bounding box center [314, 230] width 21 height 12
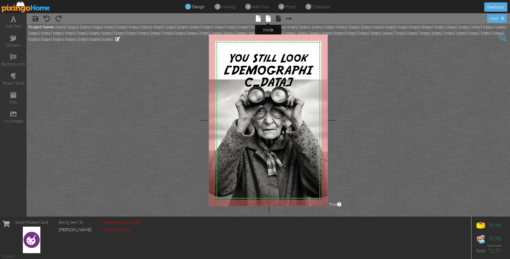
click at [269, 20] on span at bounding box center [268, 18] width 5 height 6
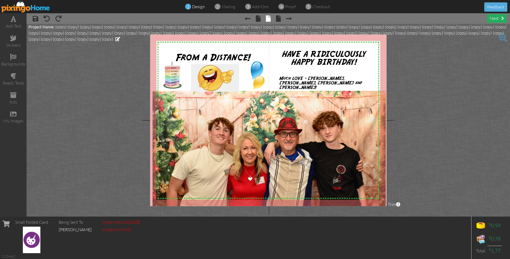
click at [294, 19] on div "next" at bounding box center [496, 18] width 19 height 9
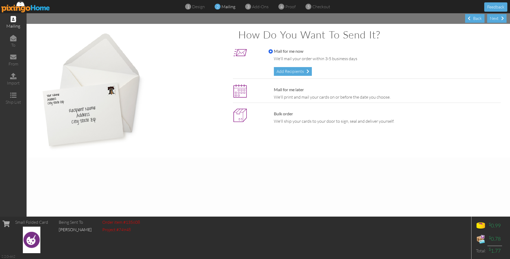
click at [294, 89] on label "Mail for me later" at bounding box center [285, 90] width 35 height 6
click at [273, 89] on input "Mail for me later" at bounding box center [270, 90] width 4 height 4
radio input "true"
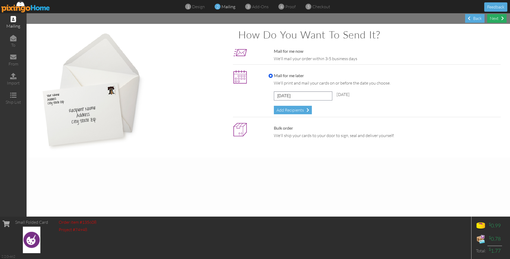
click at [294, 19] on div "Next" at bounding box center [496, 18] width 19 height 9
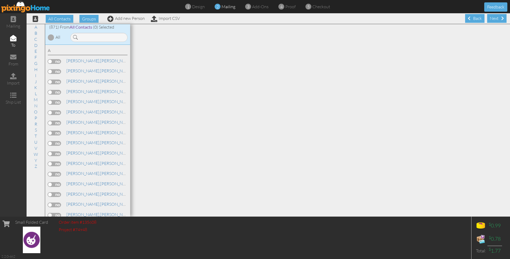
click at [294, 19] on div "Next" at bounding box center [496, 18] width 19 height 9
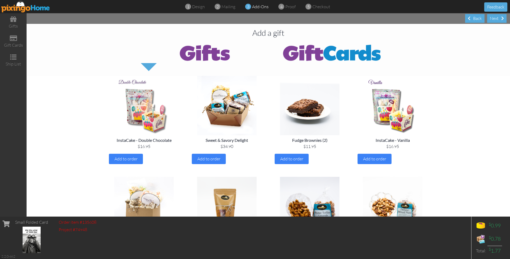
click at [294, 19] on div "Next" at bounding box center [496, 18] width 19 height 9
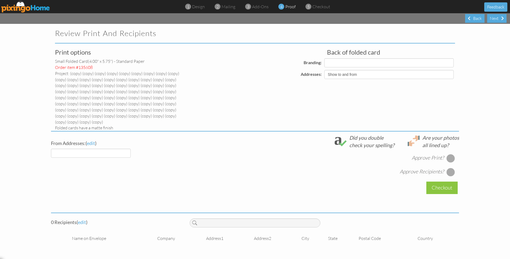
select select "object:54345"
select select "object:54344"
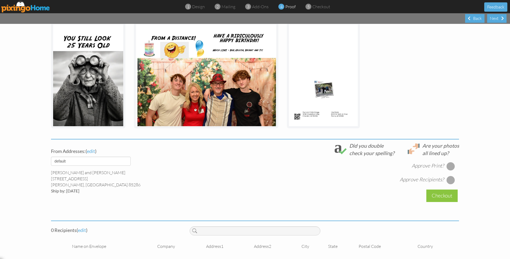
scroll to position [131, 0]
click at [294, 162] on div at bounding box center [450, 166] width 8 height 8
click at [294, 176] on div at bounding box center [450, 180] width 8 height 8
click at [83, 228] on span "edit" at bounding box center [82, 231] width 8 height 6
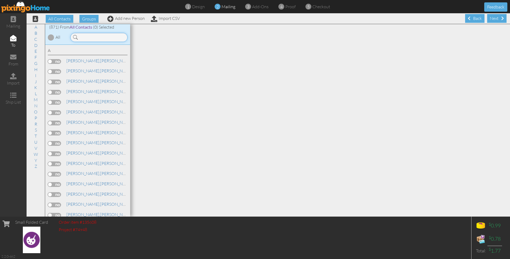
click at [126, 37] on input at bounding box center [98, 37] width 57 height 9
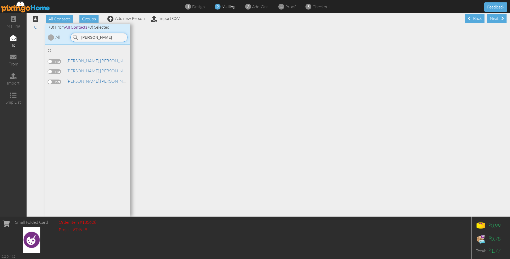
type input "[PERSON_NAME]"
click at [54, 60] on label at bounding box center [54, 61] width 13 height 5
click at [0, 0] on input "checkbox" at bounding box center [0, 0] width 0 height 0
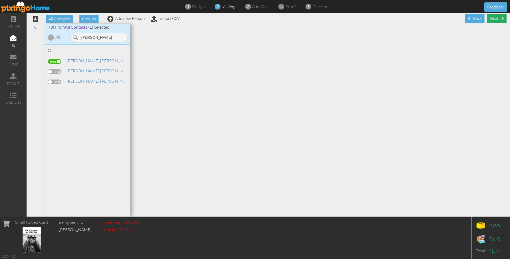
click at [294, 19] on span at bounding box center [502, 18] width 3 height 4
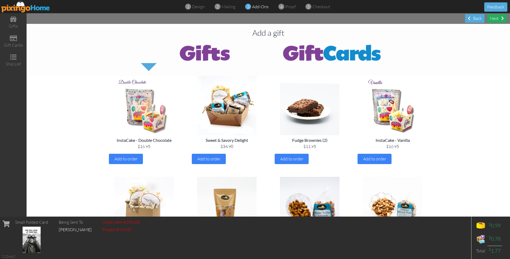
click at [294, 19] on div "Next" at bounding box center [496, 18] width 19 height 9
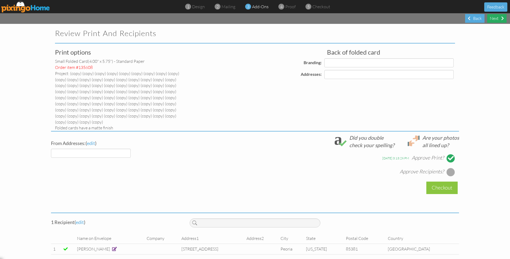
select select "object:56378"
select select "object:56383"
select select "object:56381"
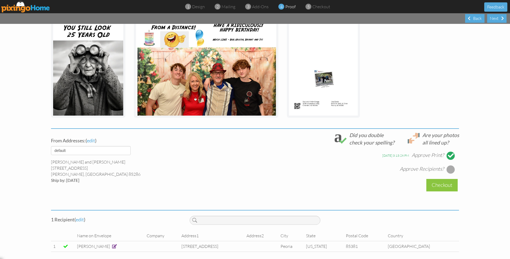
scroll to position [141, 0]
click at [294, 166] on div at bounding box center [450, 170] width 8 height 8
click at [294, 181] on div "Checkout" at bounding box center [441, 185] width 31 height 12
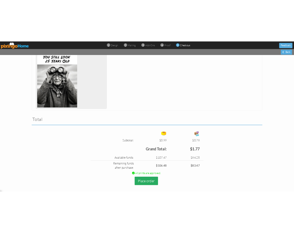
scroll to position [133, 0]
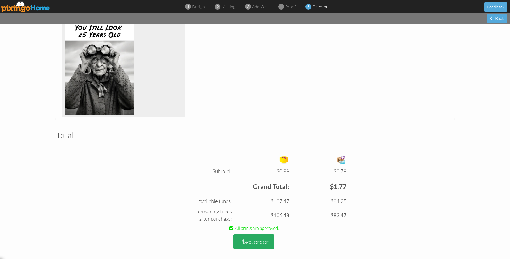
click at [254, 232] on button "Place order" at bounding box center [253, 242] width 41 height 15
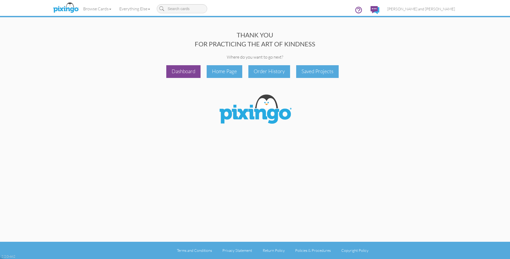
click at [185, 71] on div "Dashboard" at bounding box center [183, 71] width 34 height 12
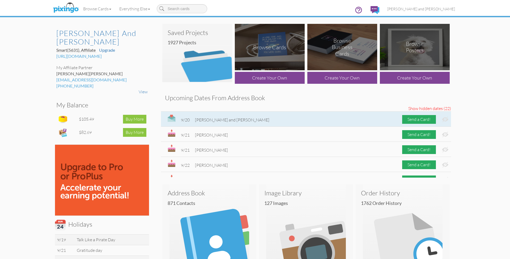
click at [294, 118] on img at bounding box center [445, 120] width 6 height 6
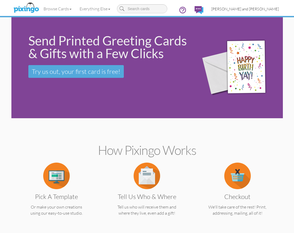
click at [263, 10] on span "[PERSON_NAME] and [PERSON_NAME]" at bounding box center [246, 9] width 68 height 5
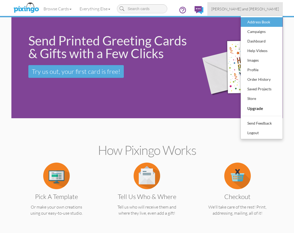
click at [261, 19] on div "Address Book" at bounding box center [261, 22] width 31 height 8
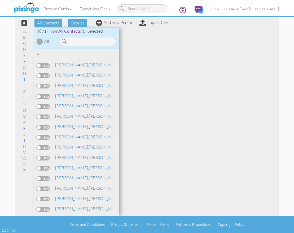
click at [80, 35] on div at bounding box center [87, 40] width 64 height 12
click at [79, 38] on input at bounding box center [87, 41] width 57 height 9
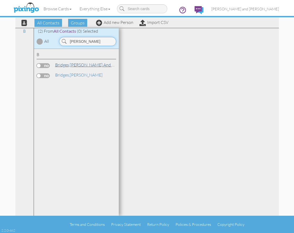
type input "laurie"
click at [97, 64] on link "Bridges, Chip and Laurie" at bounding box center [100, 65] width 90 height 6
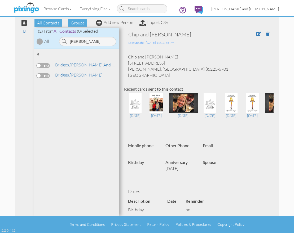
click at [256, 10] on span "[PERSON_NAME] and [PERSON_NAME]" at bounding box center [246, 9] width 68 height 5
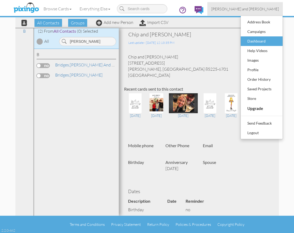
click at [257, 39] on div "Dashboard" at bounding box center [261, 41] width 31 height 8
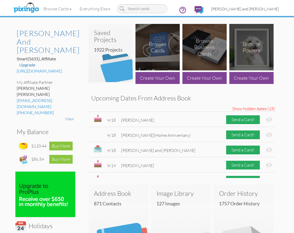
click at [252, 9] on span "[PERSON_NAME] and [PERSON_NAME]" at bounding box center [246, 9] width 68 height 5
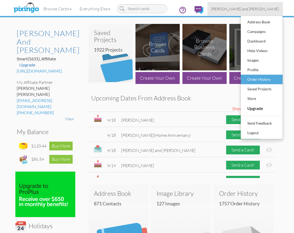
click at [256, 79] on div "Order History" at bounding box center [261, 79] width 31 height 8
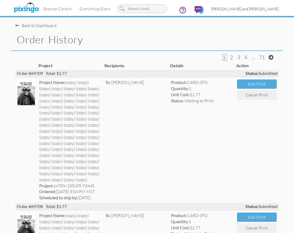
click at [256, 10] on span "[PERSON_NAME] and [PERSON_NAME]" at bounding box center [246, 9] width 68 height 5
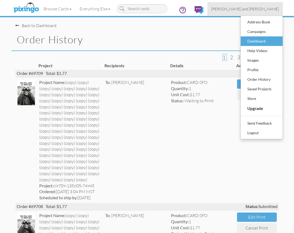
click at [261, 41] on div "Dashboard" at bounding box center [261, 41] width 31 height 8
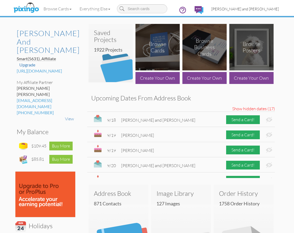
click at [258, 7] on span "[PERSON_NAME] and [PERSON_NAME]" at bounding box center [246, 9] width 68 height 5
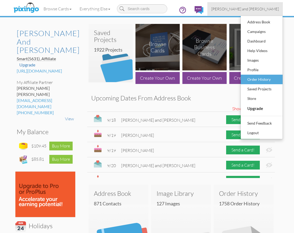
click at [262, 77] on div "Order History" at bounding box center [261, 79] width 31 height 8
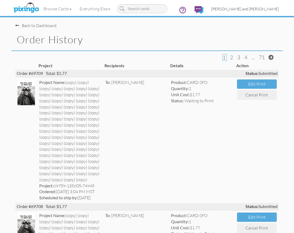
click at [249, 9] on span "[PERSON_NAME] and [PERSON_NAME]" at bounding box center [246, 9] width 68 height 5
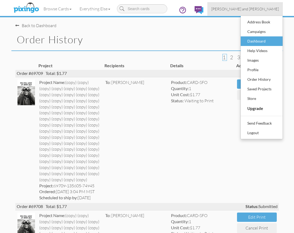
click at [256, 38] on div "Dashboard" at bounding box center [261, 41] width 31 height 8
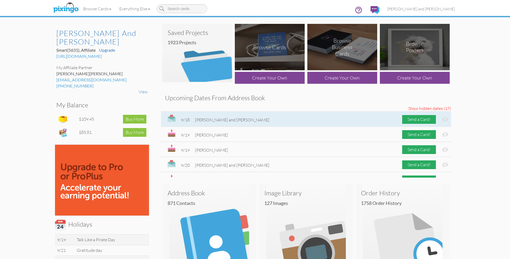
click at [294, 119] on img at bounding box center [445, 120] width 6 height 6
click at [294, 118] on div "Send a Card!" at bounding box center [419, 119] width 34 height 9
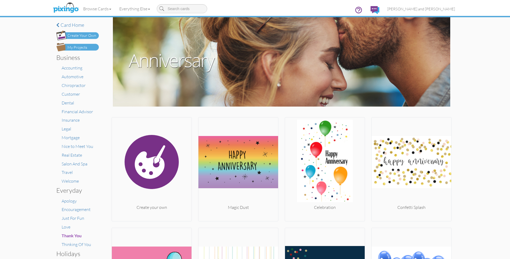
click at [85, 48] on div "My Projects" at bounding box center [77, 48] width 20 height 6
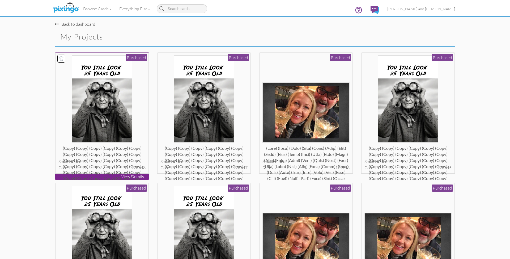
click at [135, 76] on div at bounding box center [101, 98] width 87 height 87
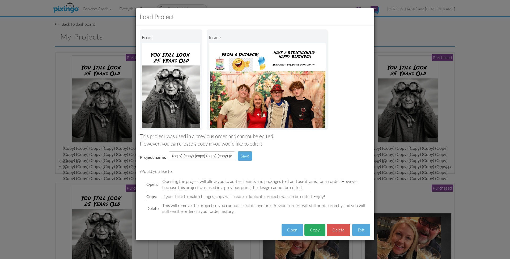
click at [294, 229] on button "Copy" at bounding box center [314, 230] width 21 height 12
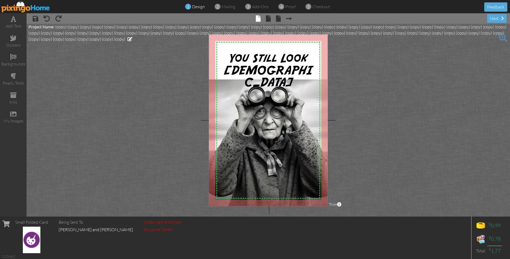
click at [29, 10] on img at bounding box center [25, 7] width 49 height 12
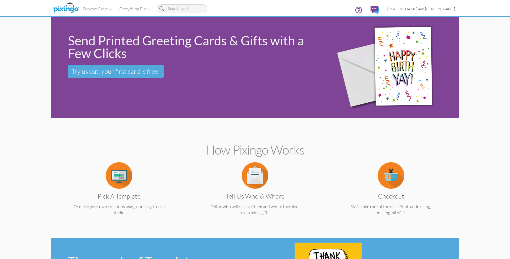
click at [294, 7] on span "[PERSON_NAME] and [PERSON_NAME]" at bounding box center [421, 9] width 68 height 5
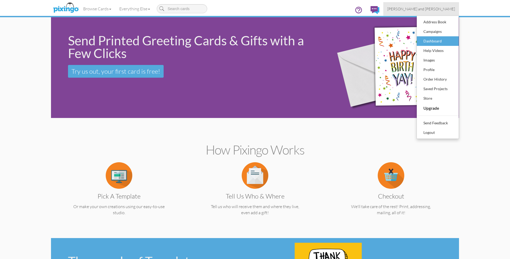
click at [294, 38] on div "Dashboard" at bounding box center [437, 41] width 31 height 8
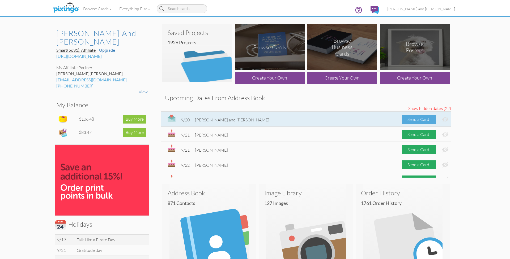
click at [294, 122] on div "Send a Card!" at bounding box center [419, 119] width 34 height 9
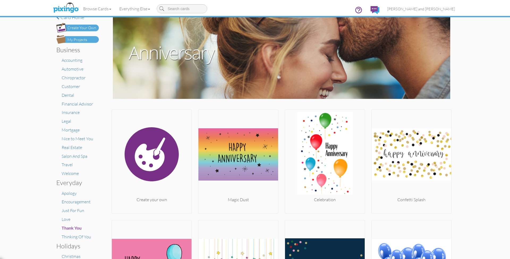
scroll to position [8, 0]
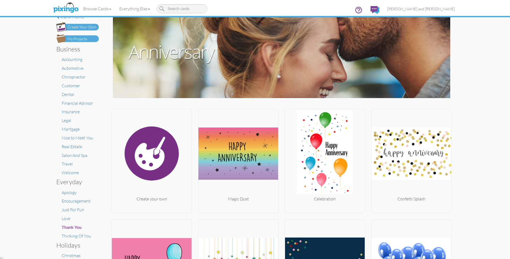
click at [83, 40] on div "My Projects" at bounding box center [77, 39] width 20 height 6
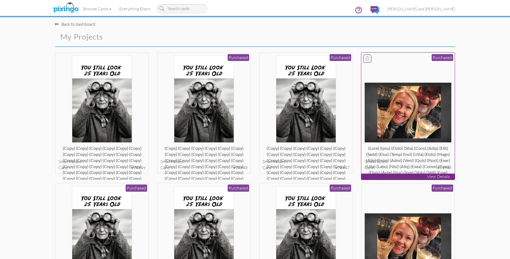
click at [294, 128] on img at bounding box center [407, 113] width 87 height 60
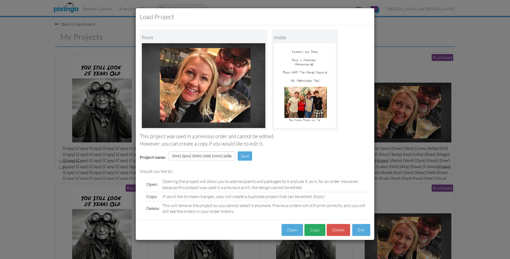
click at [294, 229] on button "Copy" at bounding box center [314, 230] width 21 height 12
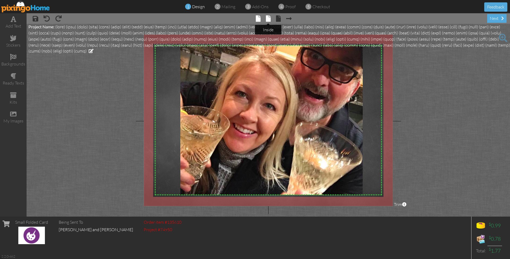
click at [269, 18] on span at bounding box center [268, 18] width 5 height 6
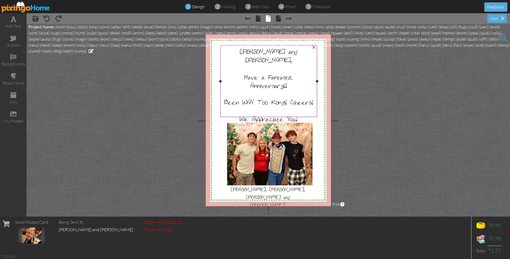
click at [275, 64] on div at bounding box center [269, 68] width 94 height 8
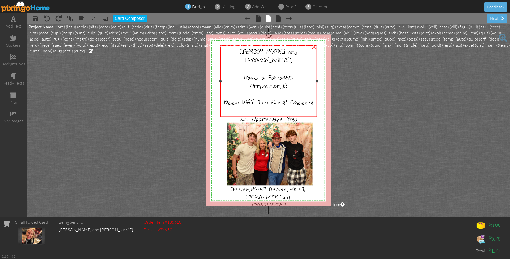
click at [275, 64] on div at bounding box center [269, 68] width 94 height 8
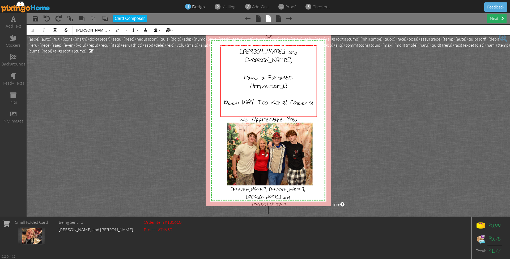
click at [294, 20] on div "next" at bounding box center [496, 18] width 19 height 9
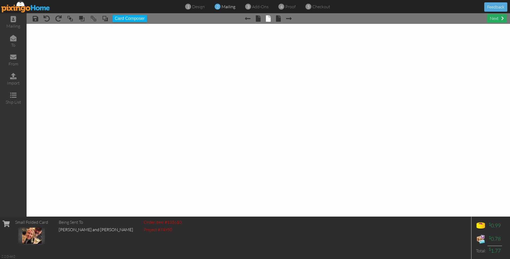
click at [294, 20] on div "next" at bounding box center [496, 18] width 19 height 9
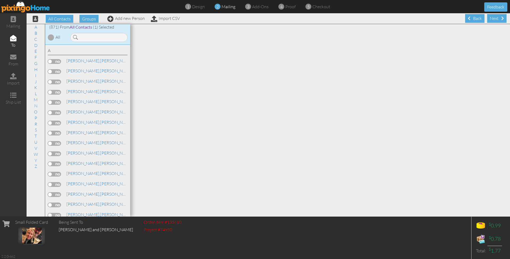
click at [294, 20] on div "Next" at bounding box center [496, 18] width 19 height 9
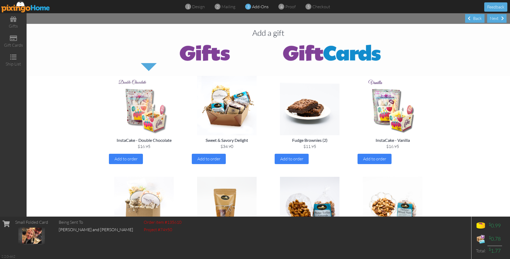
click at [294, 20] on div "Next" at bounding box center [496, 18] width 19 height 9
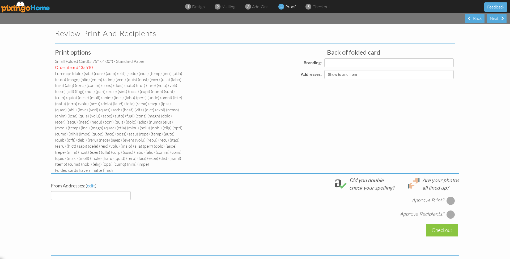
select select "object:10869"
select select "object:10870"
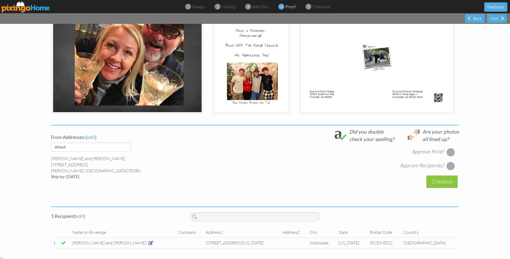
scroll to position [188, 0]
click at [294, 153] on div at bounding box center [450, 152] width 8 height 8
click at [294, 165] on div at bounding box center [450, 166] width 8 height 8
click at [294, 19] on span at bounding box center [468, 18] width 3 height 4
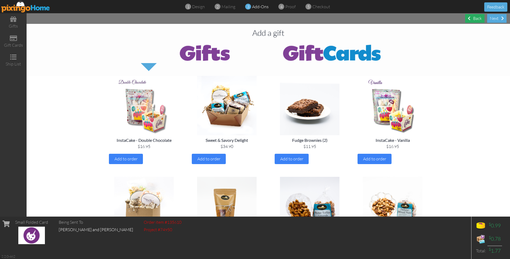
click at [294, 21] on div "Back" at bounding box center [474, 18] width 19 height 9
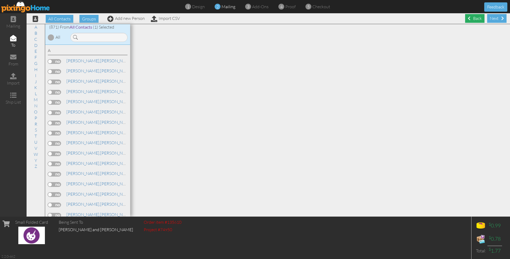
click at [294, 20] on div "Back" at bounding box center [474, 18] width 19 height 9
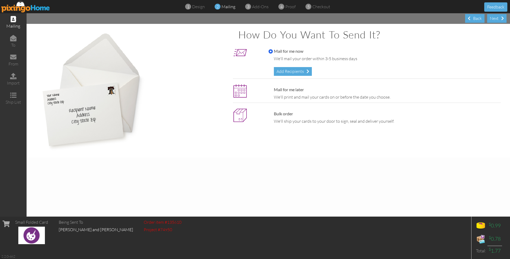
click at [286, 87] on label "Mail for me later" at bounding box center [285, 90] width 35 height 6
click at [273, 88] on input "Mail for me later" at bounding box center [270, 90] width 4 height 4
radio input "true"
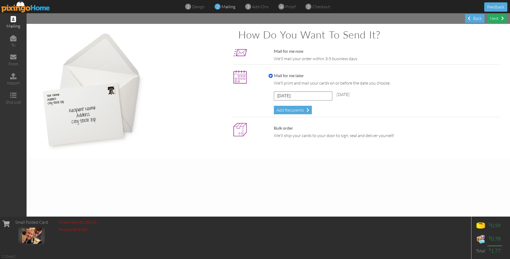
click at [294, 20] on div "Next" at bounding box center [496, 18] width 19 height 9
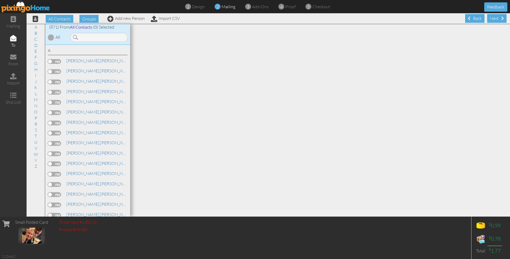
click at [294, 20] on div "Next" at bounding box center [496, 18] width 19 height 9
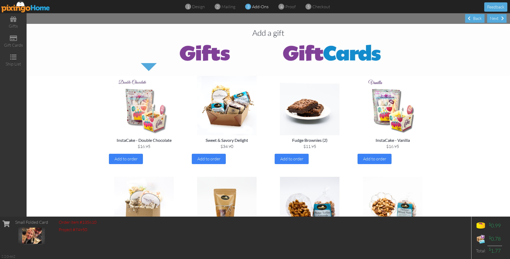
click at [294, 20] on div "Next" at bounding box center [496, 18] width 19 height 9
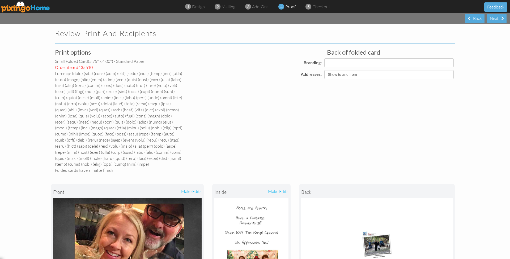
select select "object:14920"
select select "object:14929"
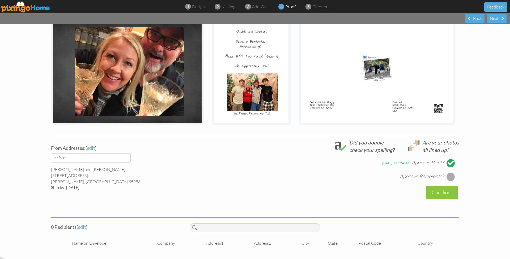
scroll to position [178, 0]
click at [294, 179] on div at bounding box center [450, 177] width 8 height 8
click at [85, 230] on span "edit" at bounding box center [82, 227] width 8 height 6
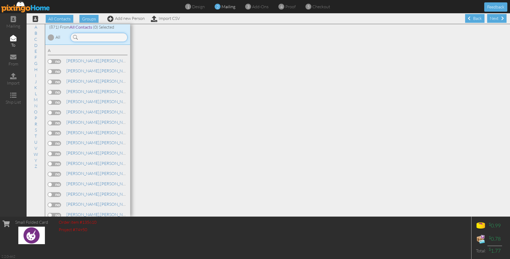
click at [101, 37] on input at bounding box center [98, 37] width 57 height 9
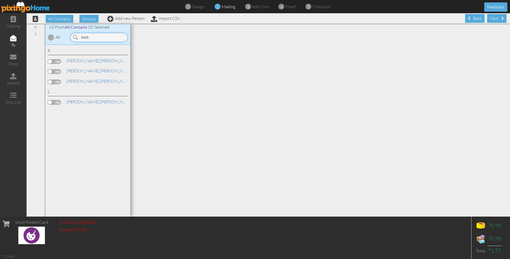
type input "kerb"
click at [60, 72] on label at bounding box center [54, 71] width 13 height 5
click at [0, 0] on input "checkbox" at bounding box center [0, 0] width 0 height 0
click at [294, 20] on span at bounding box center [502, 18] width 3 height 4
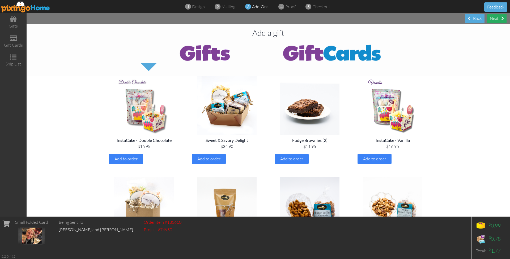
click at [294, 20] on div "Next" at bounding box center [496, 18] width 19 height 9
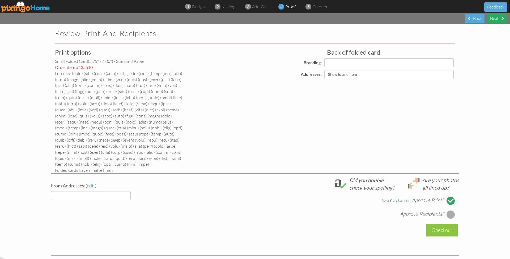
select select "object:17000"
select select "object:16998"
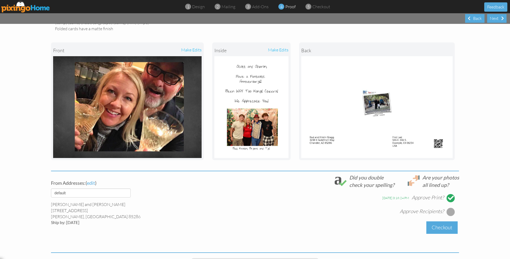
scroll to position [145, 0]
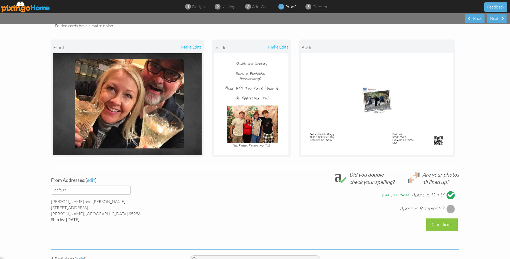
click at [294, 212] on div at bounding box center [450, 209] width 8 height 8
click at [294, 226] on div "Checkout" at bounding box center [441, 225] width 31 height 12
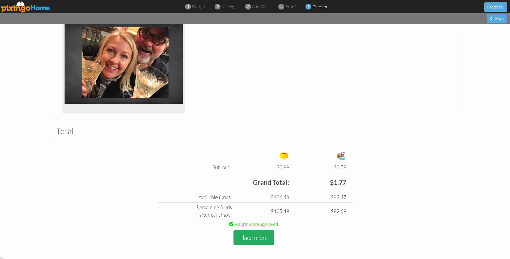
scroll to position [0, 0]
click at [265, 232] on button "Place order" at bounding box center [253, 238] width 41 height 15
